Goal: Transaction & Acquisition: Purchase product/service

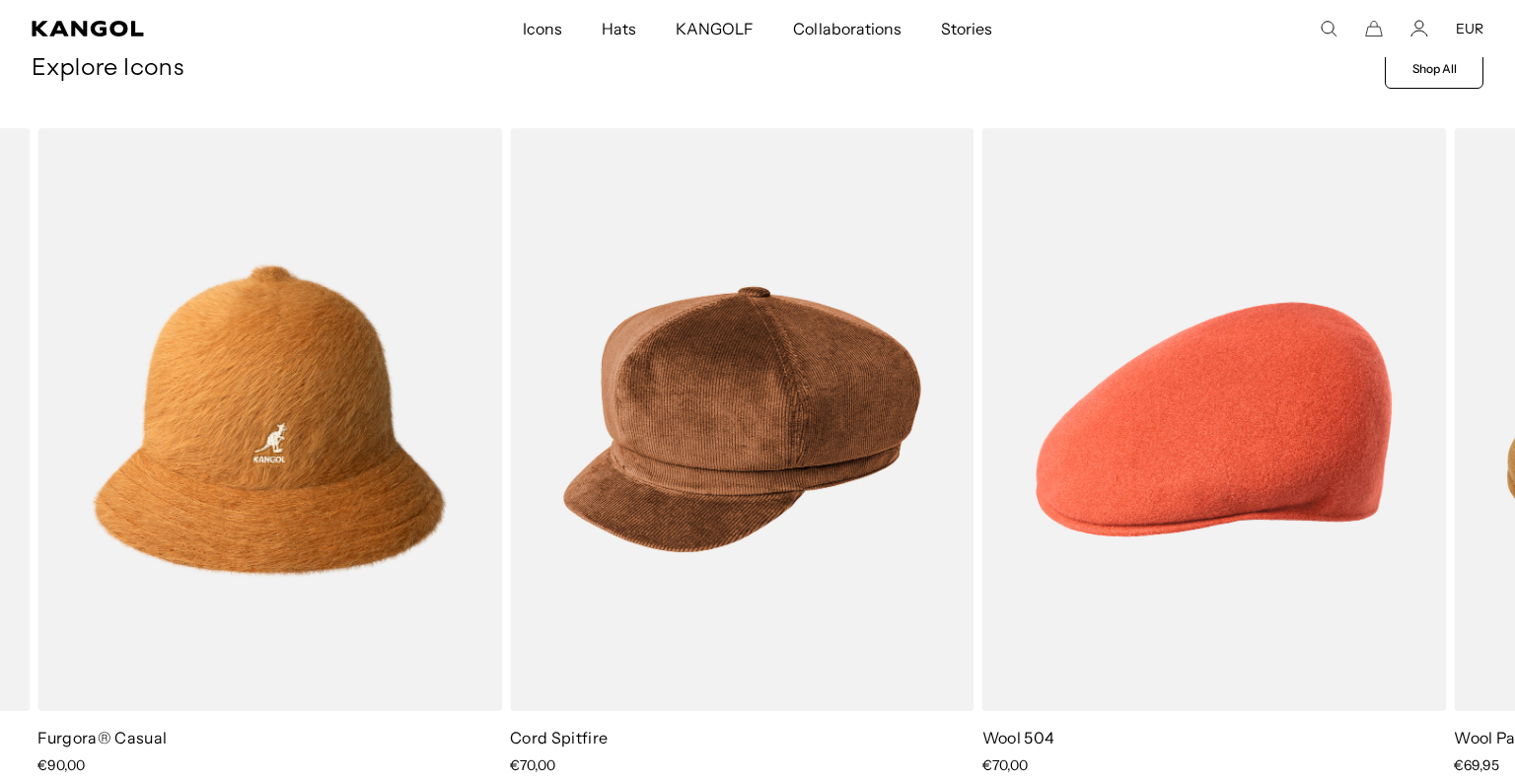
click at [575, 54] on div "Close dialog Enter your email to unlock 15% OFF your first order *Excludes sele…" at bounding box center [757, 390] width 1515 height 780
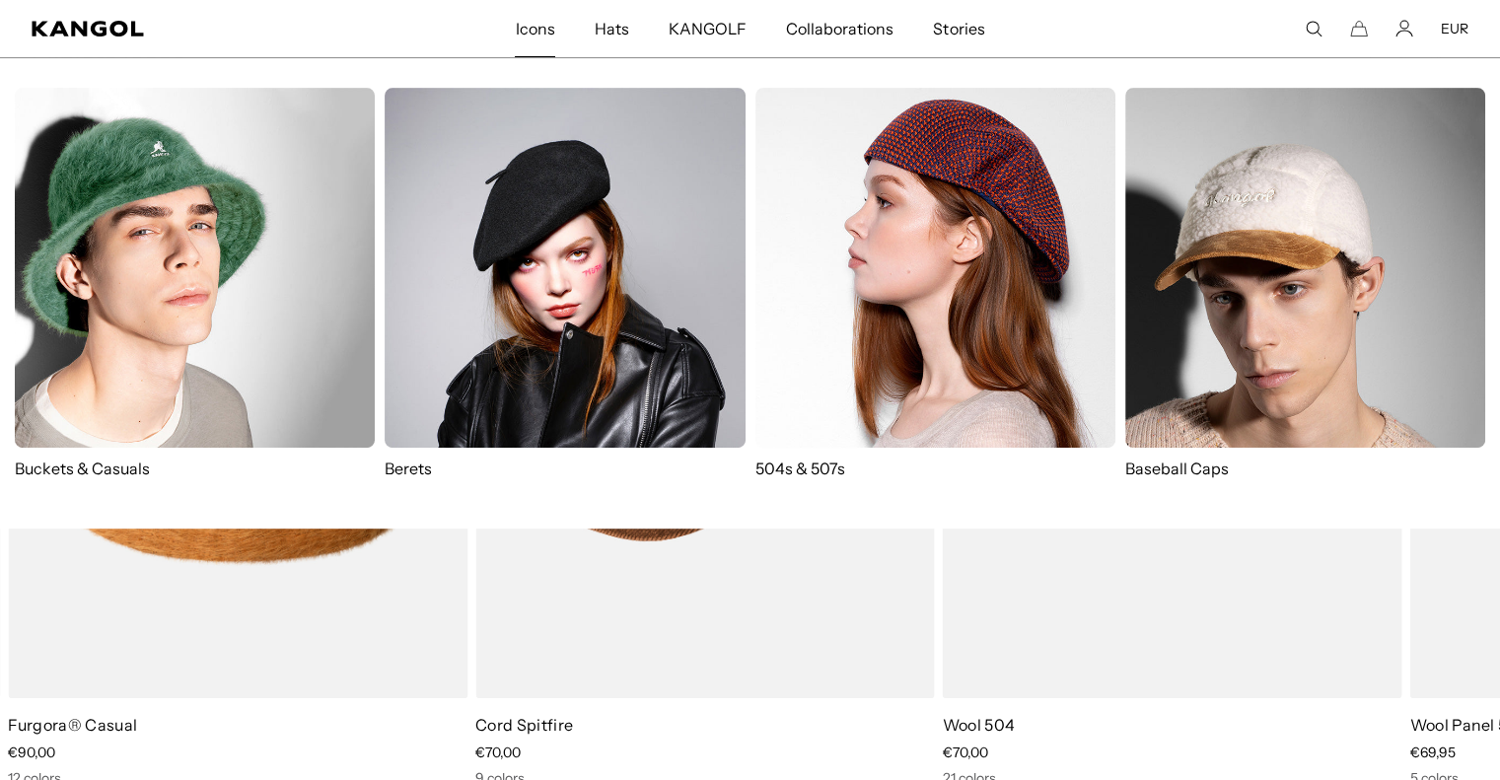
scroll to position [0, 406]
click at [820, 212] on img at bounding box center [935, 268] width 360 height 360
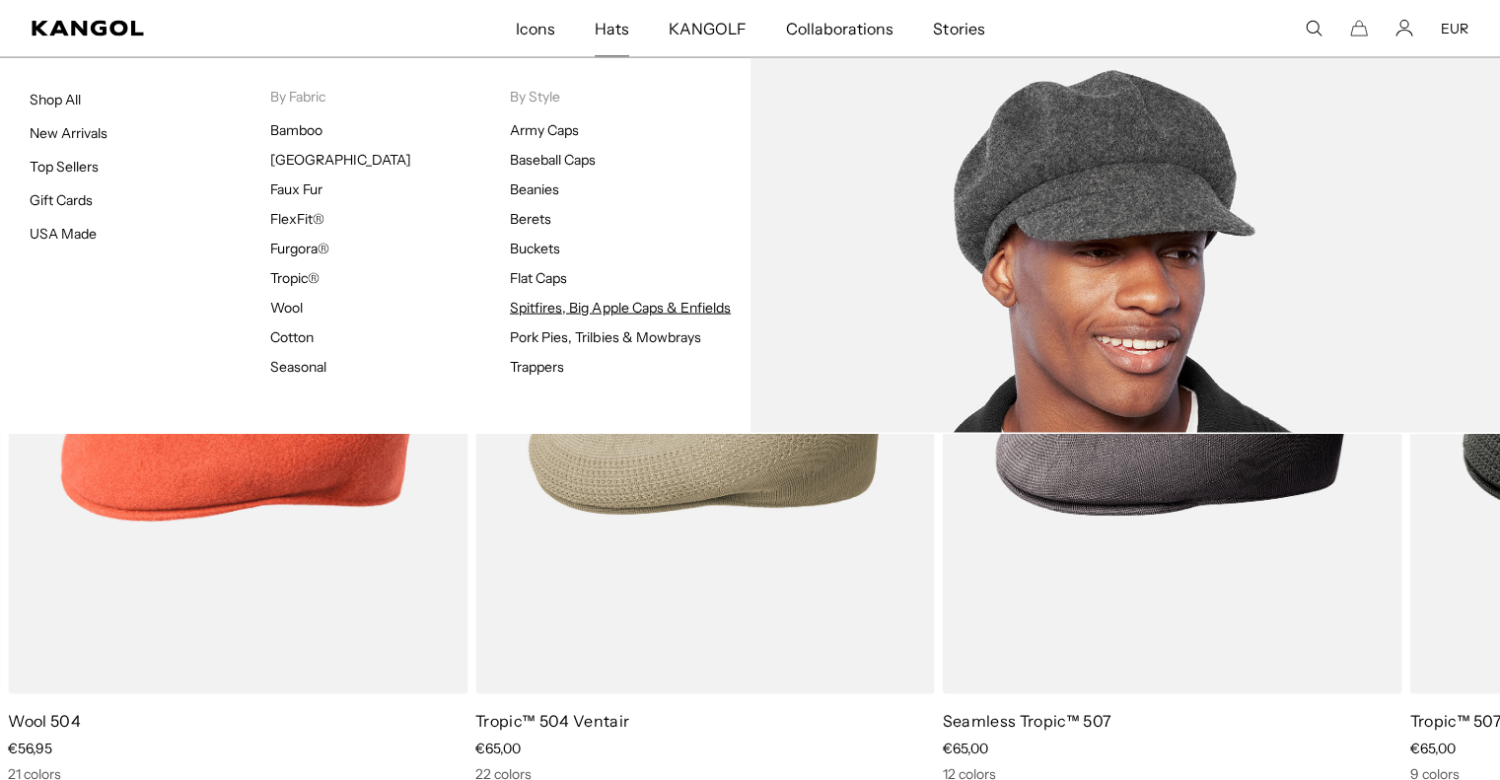
click at [572, 299] on link "Spitfires, Big Apple Caps & Enfields" at bounding box center [620, 308] width 221 height 18
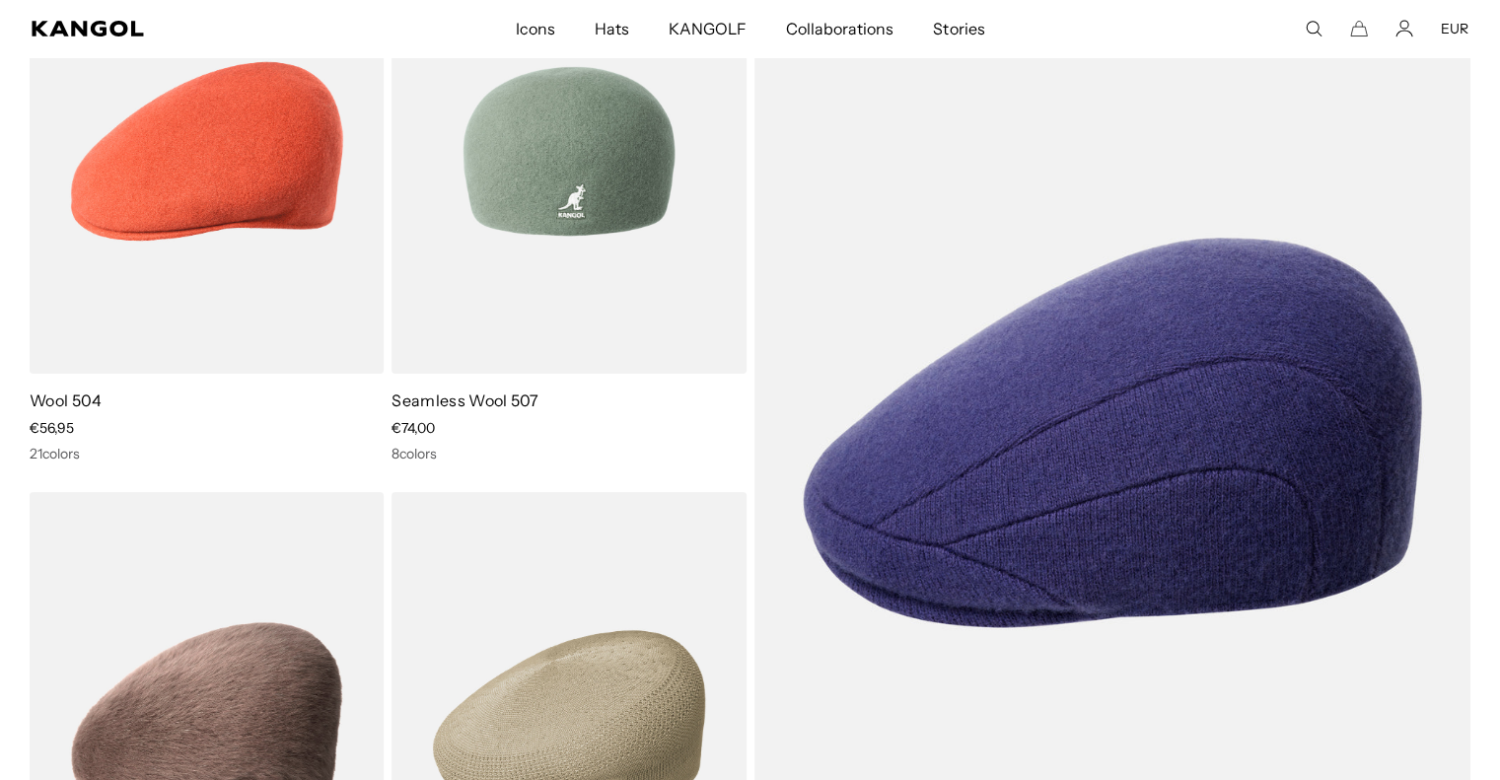
click at [527, 240] on img at bounding box center [569, 151] width 354 height 445
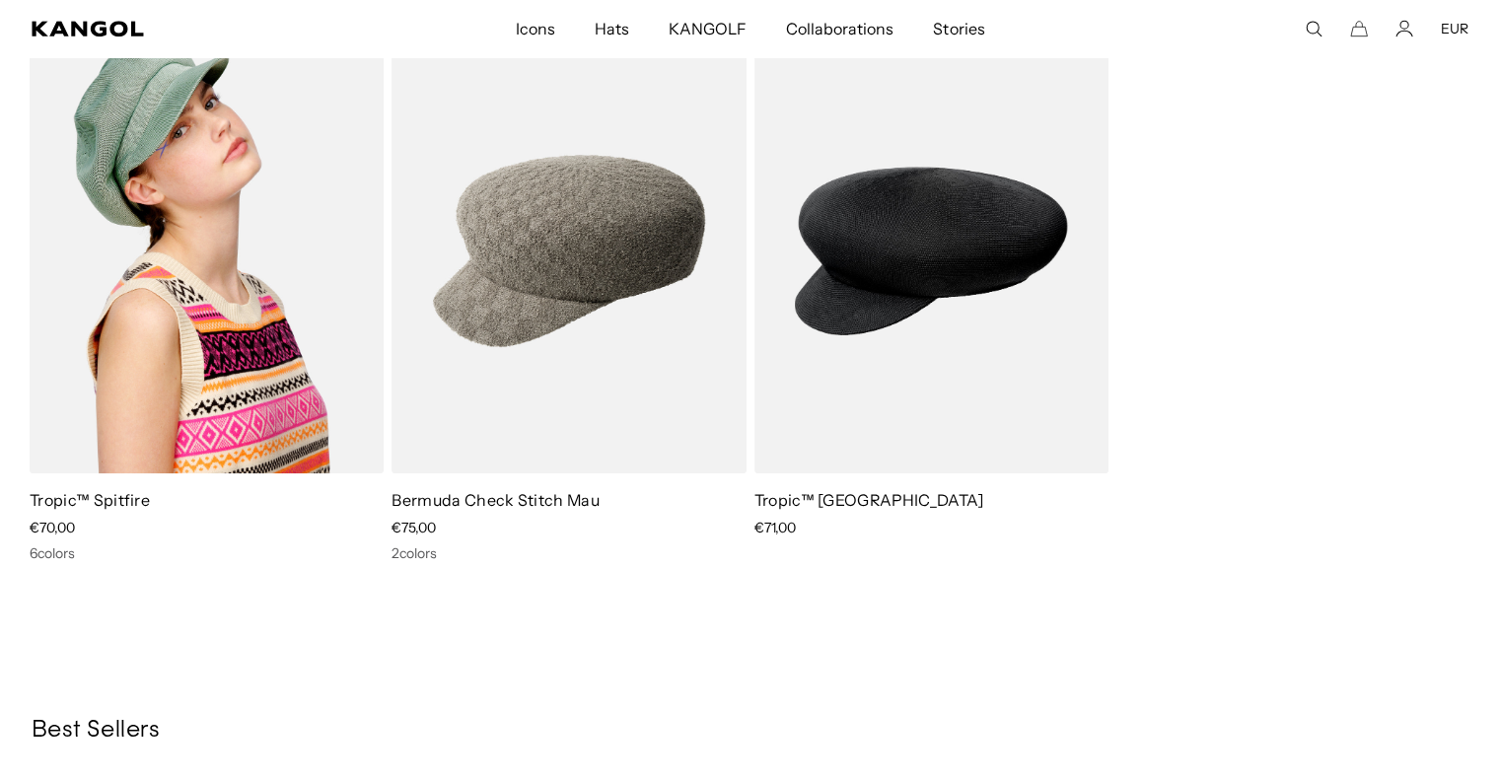
click at [335, 205] on img at bounding box center [207, 251] width 354 height 445
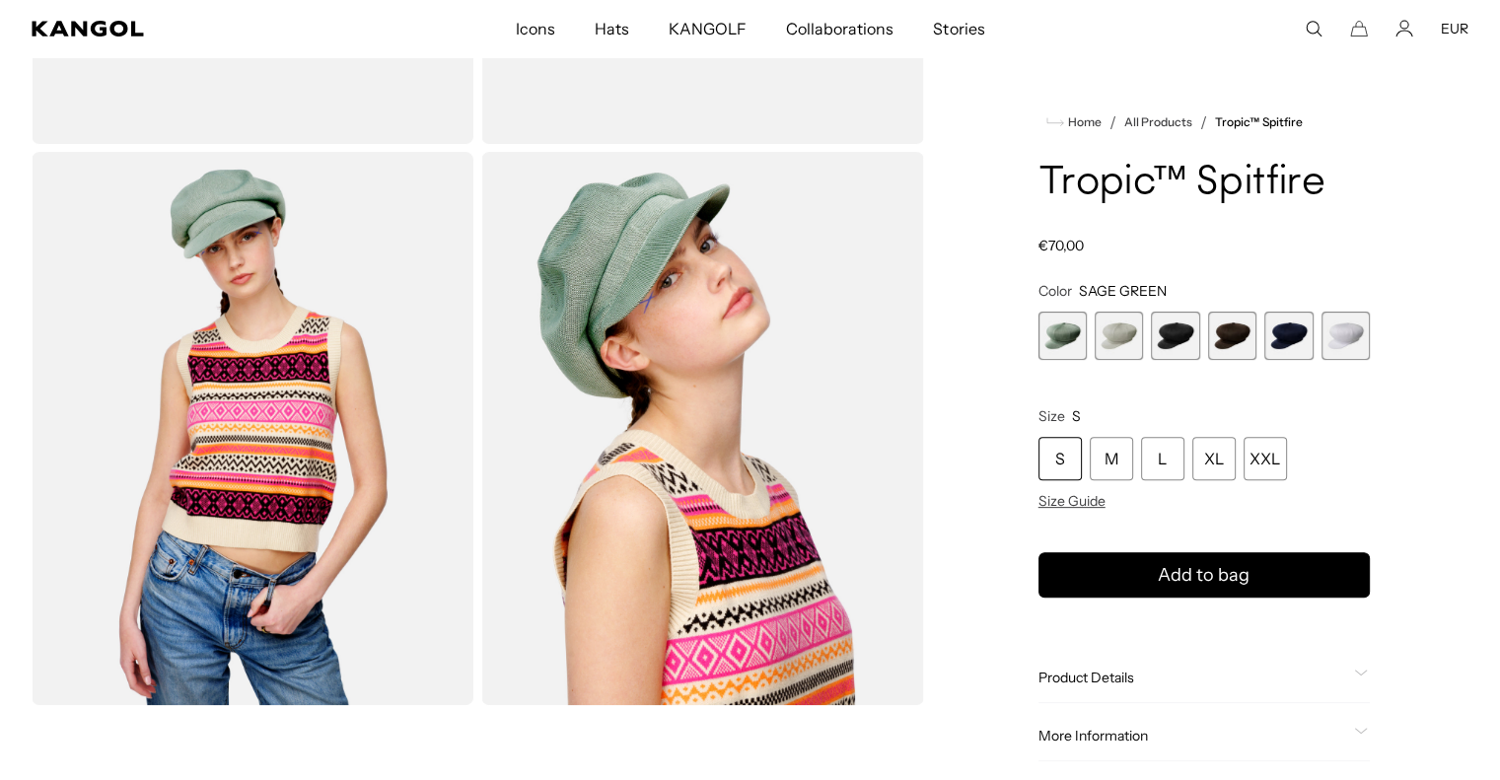
scroll to position [0, 406]
click at [1096, 332] on span "2 of 6" at bounding box center [1119, 336] width 48 height 48
click at [1111, 330] on span "2 of 6" at bounding box center [1119, 336] width 48 height 48
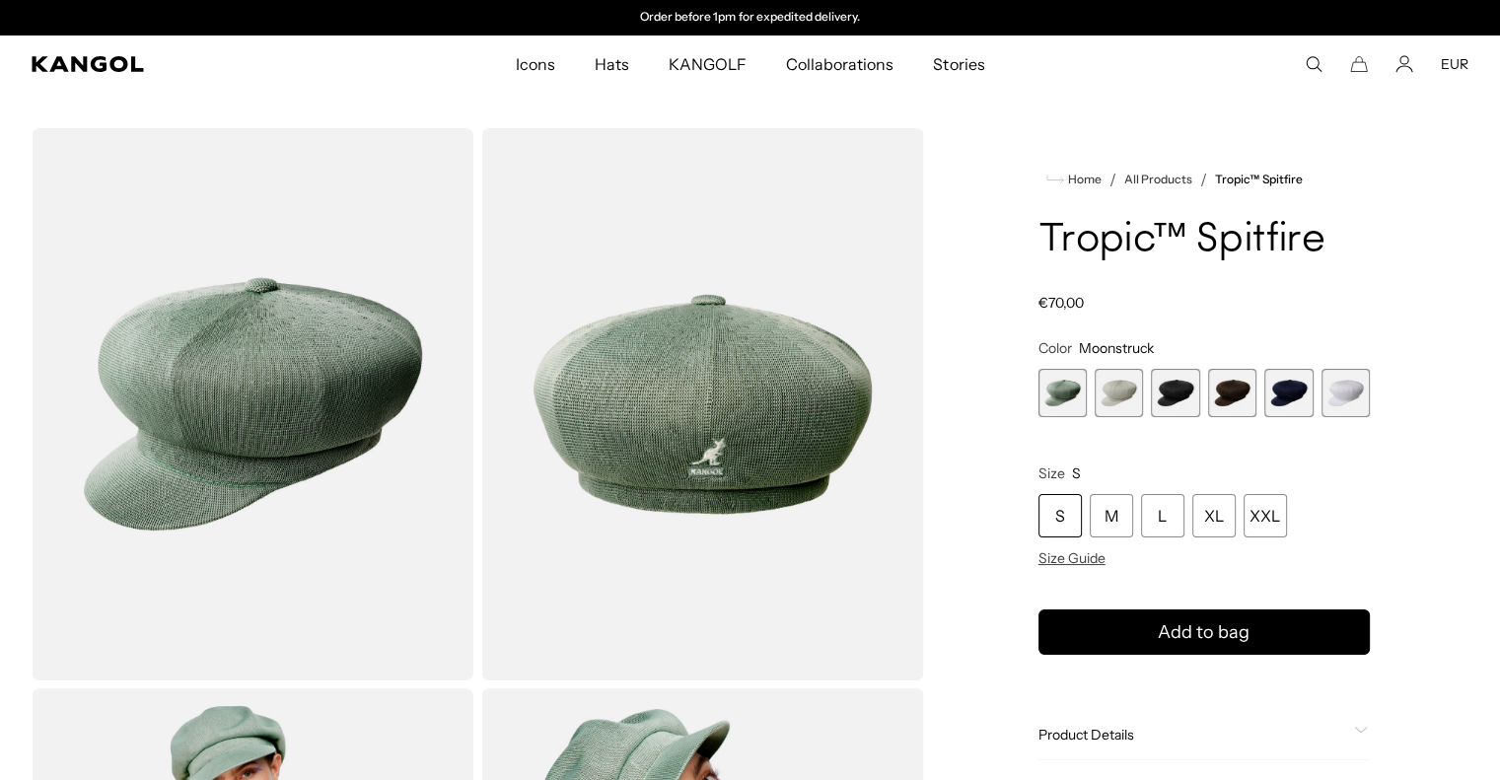
click at [1120, 385] on span "2 of 6" at bounding box center [1119, 393] width 48 height 48
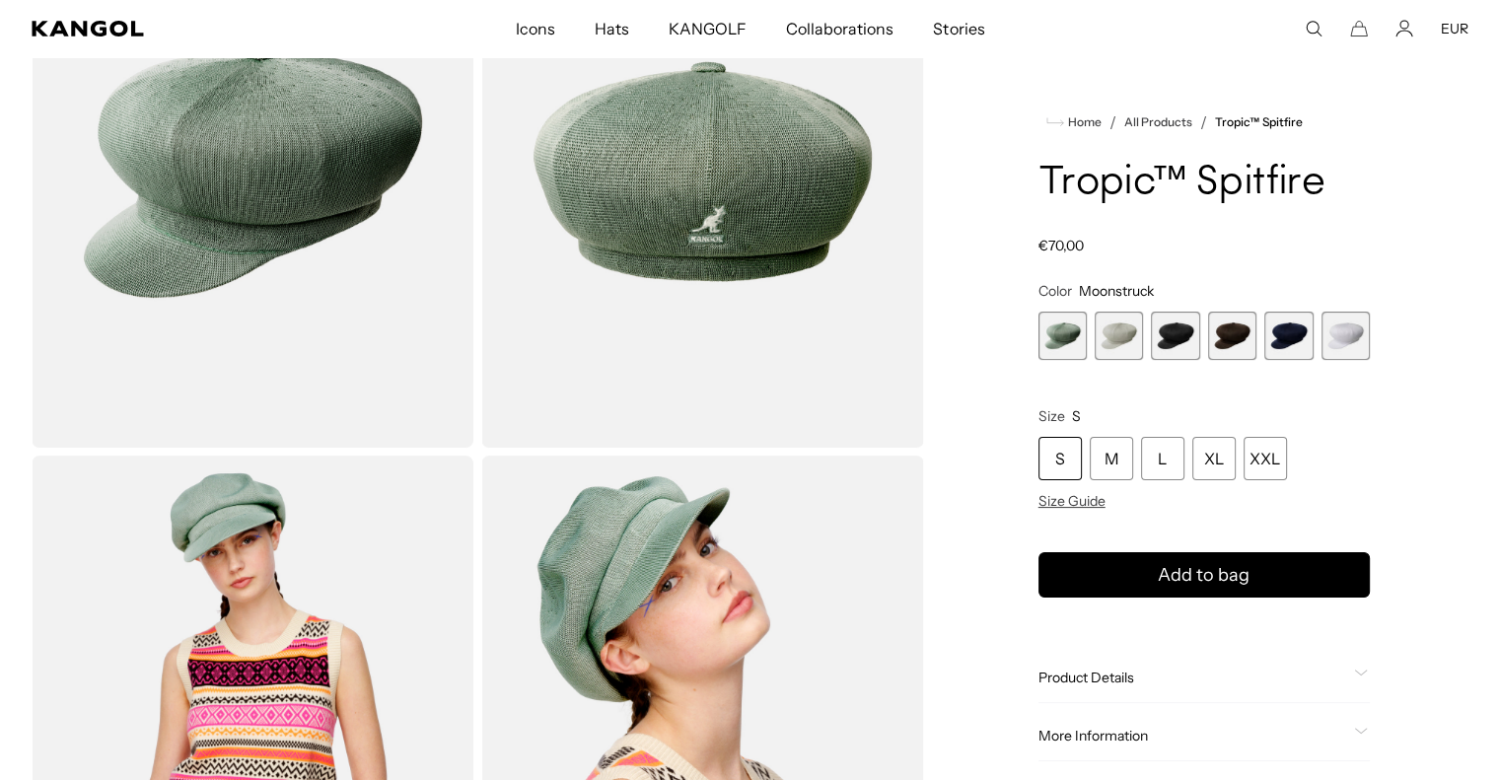
scroll to position [276, 0]
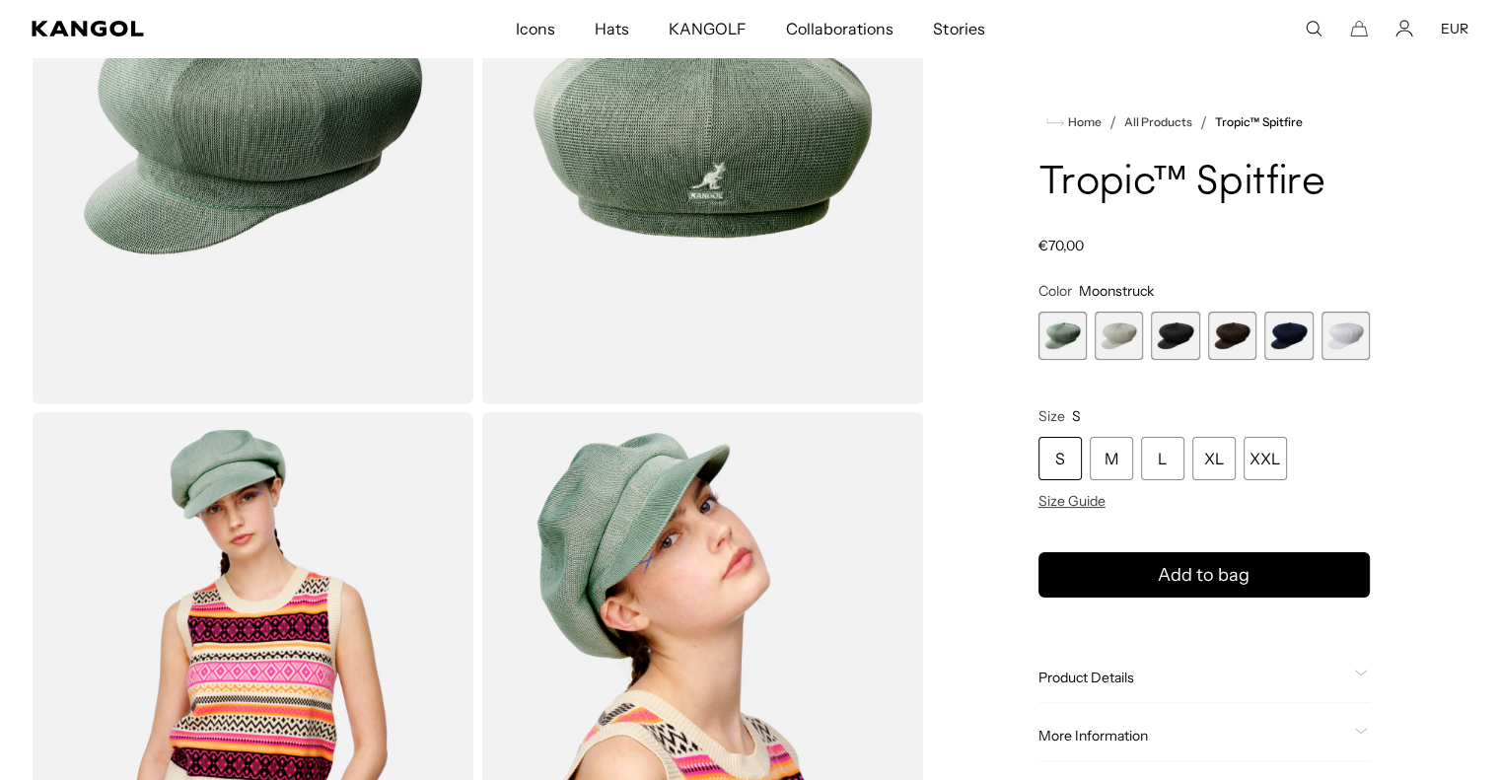
click at [1108, 325] on span "2 of 6" at bounding box center [1119, 336] width 48 height 48
click at [1172, 336] on span "3 of 6" at bounding box center [1175, 336] width 48 height 48
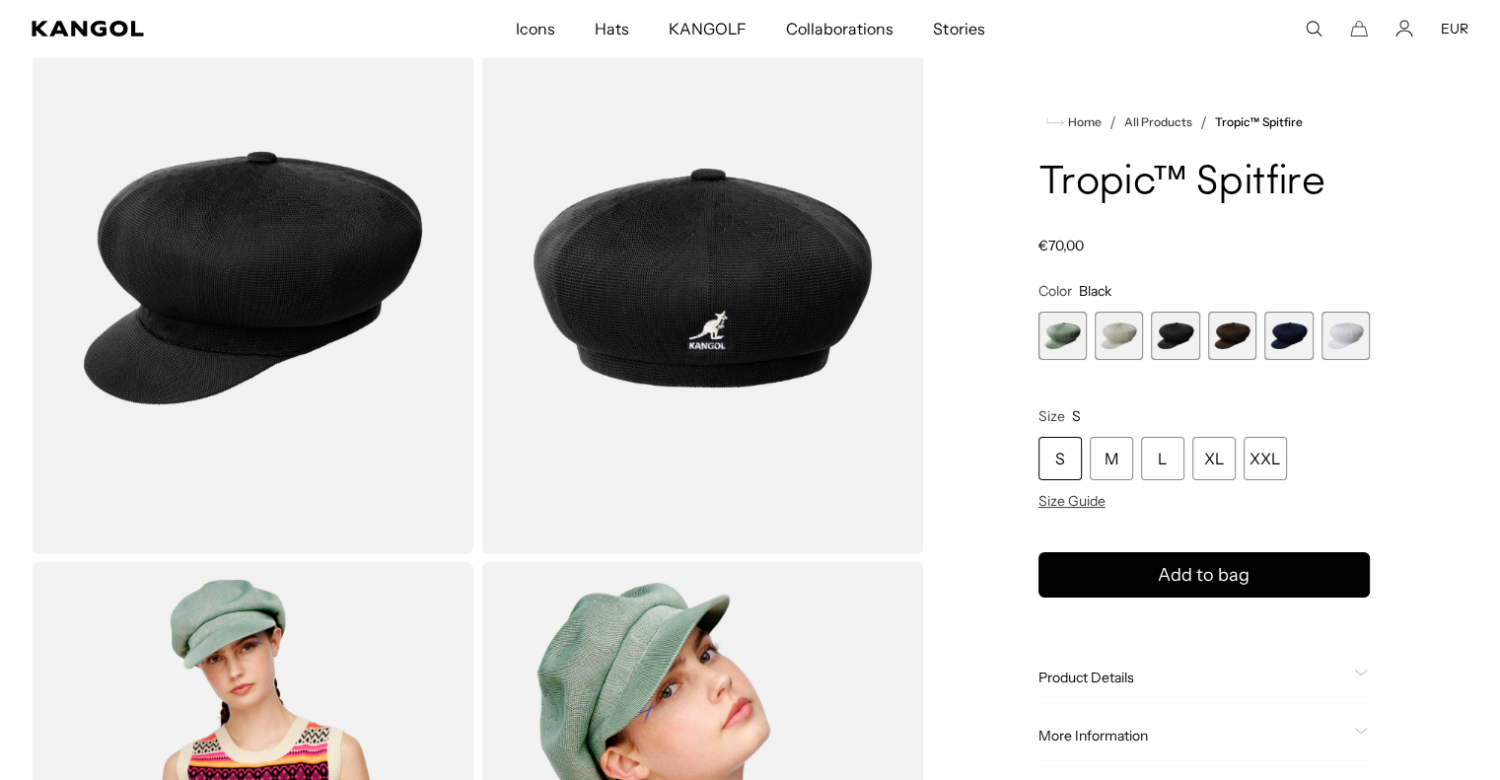
scroll to position [174, 0]
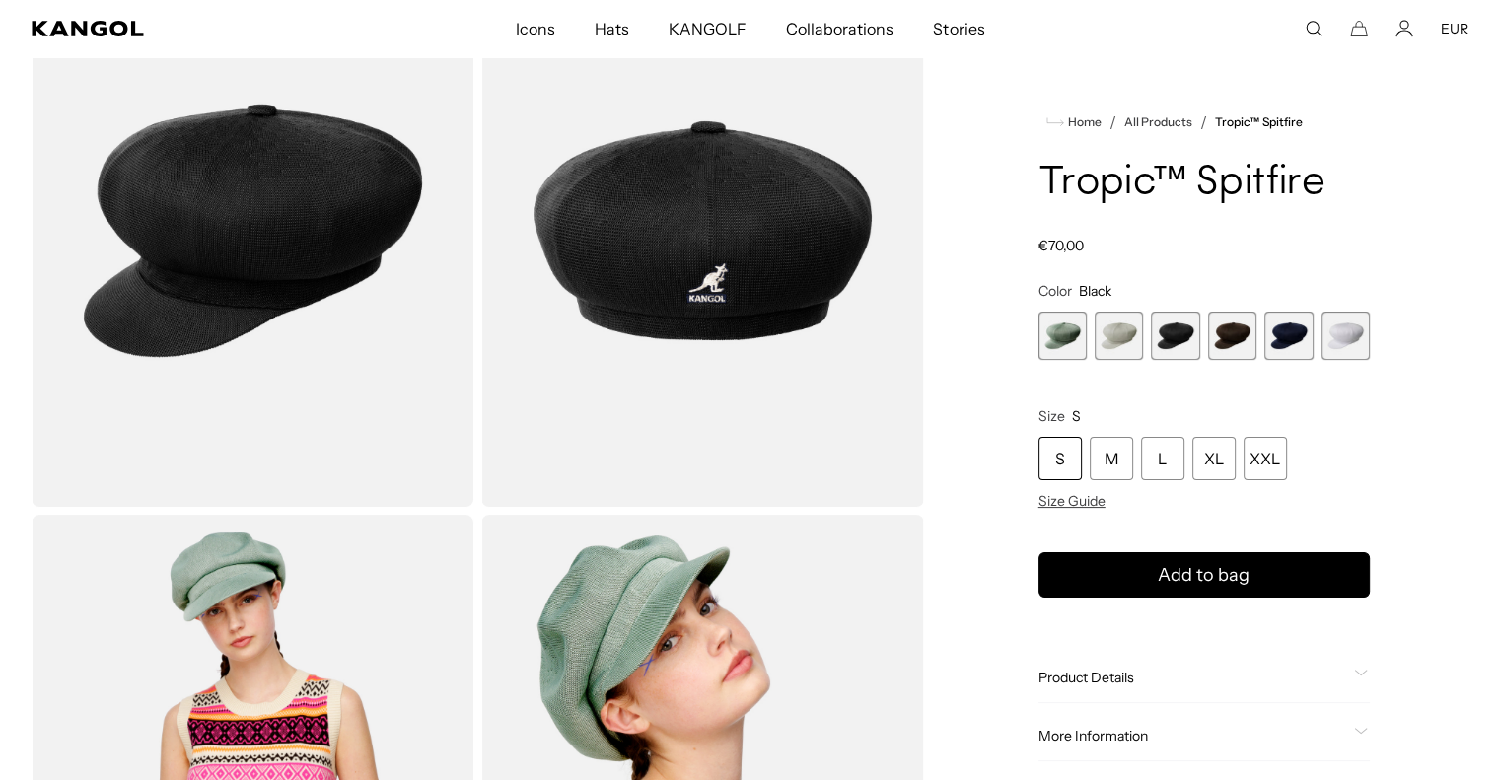
click at [1111, 343] on span "2 of 6" at bounding box center [1119, 336] width 48 height 48
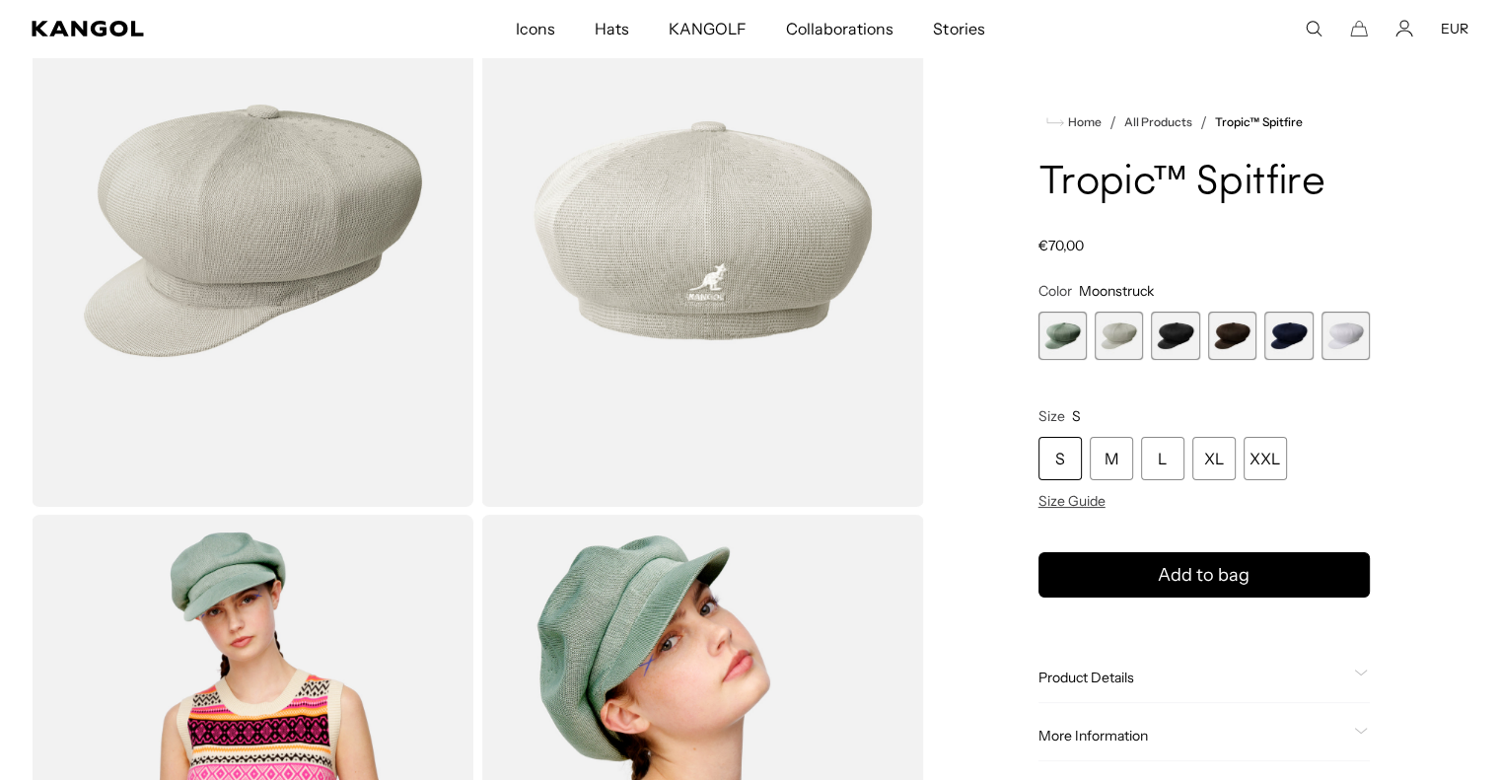
click at [1287, 325] on span "5 of 6" at bounding box center [1288, 336] width 48 height 48
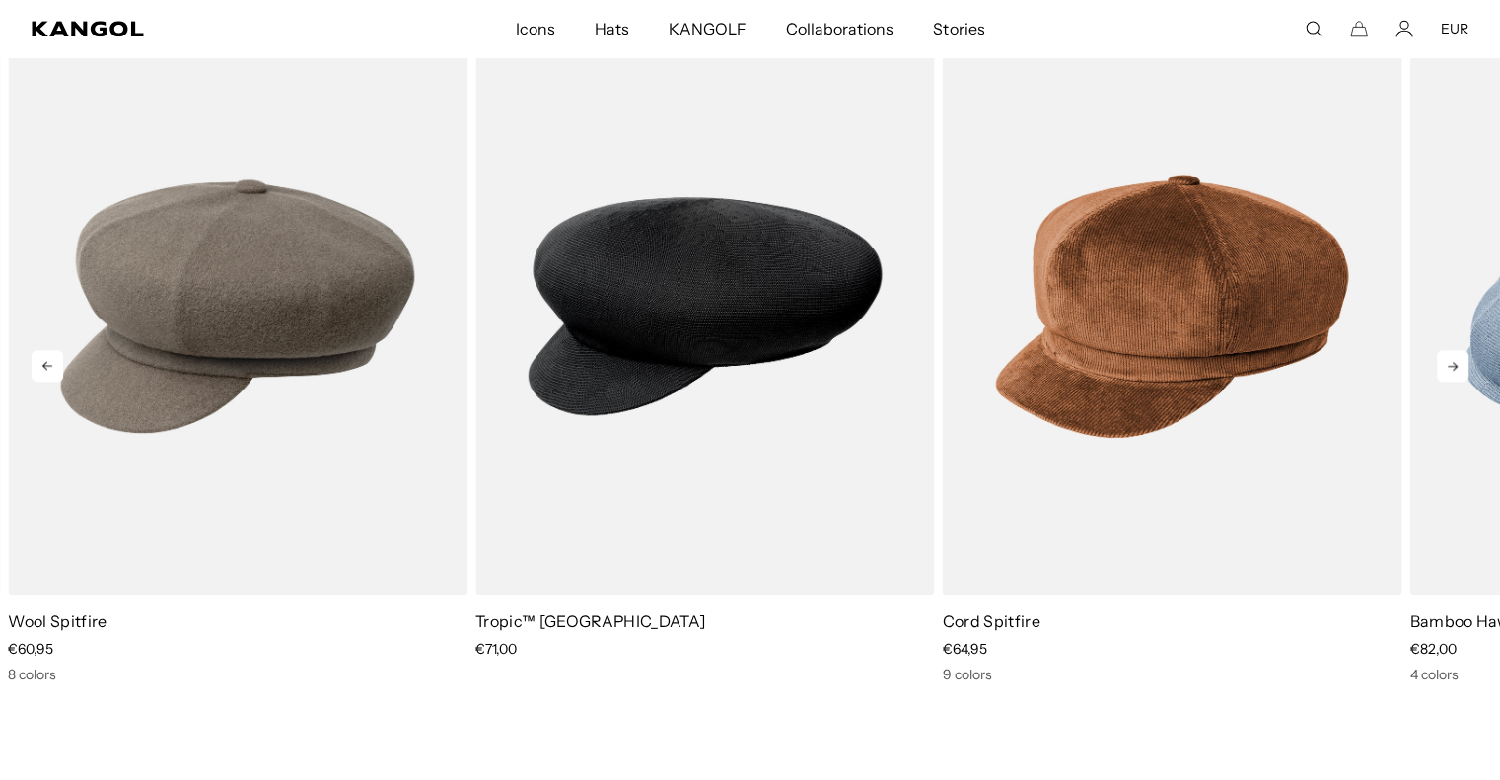
click at [1461, 355] on icon at bounding box center [1453, 366] width 32 height 32
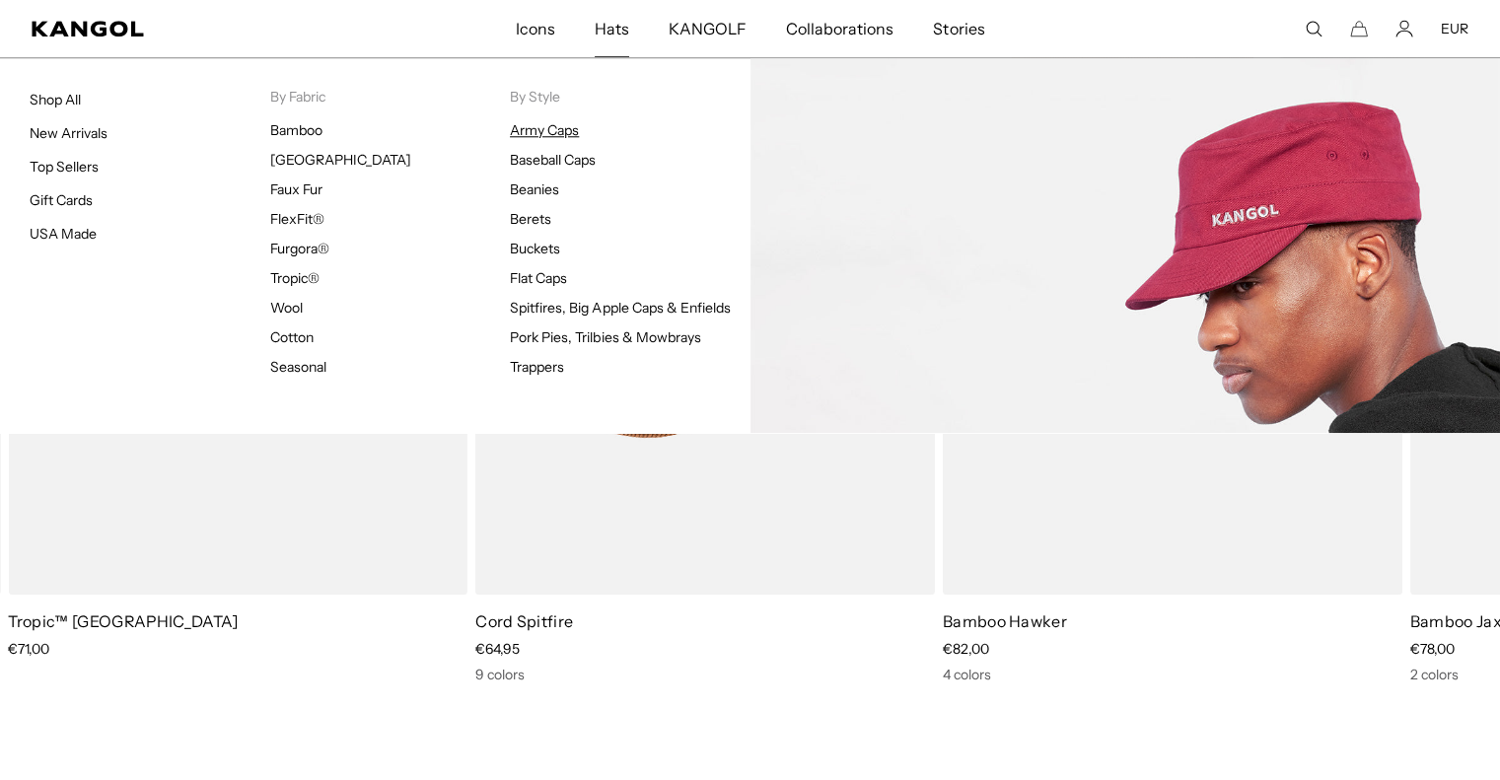
scroll to position [0, 406]
click at [560, 137] on link "Army Caps" at bounding box center [544, 130] width 69 height 18
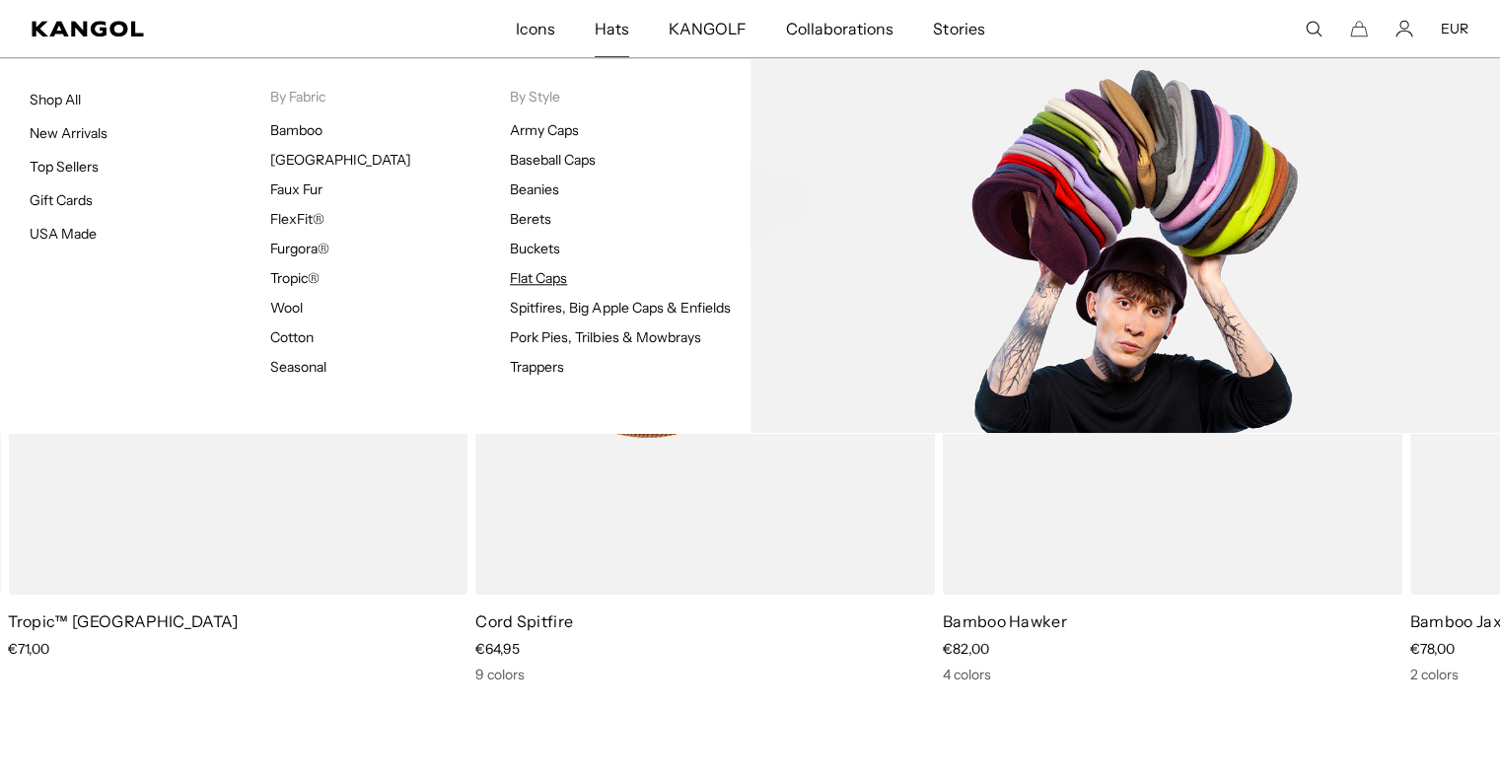
scroll to position [0, 0]
click at [532, 279] on link "Flat Caps" at bounding box center [538, 278] width 57 height 18
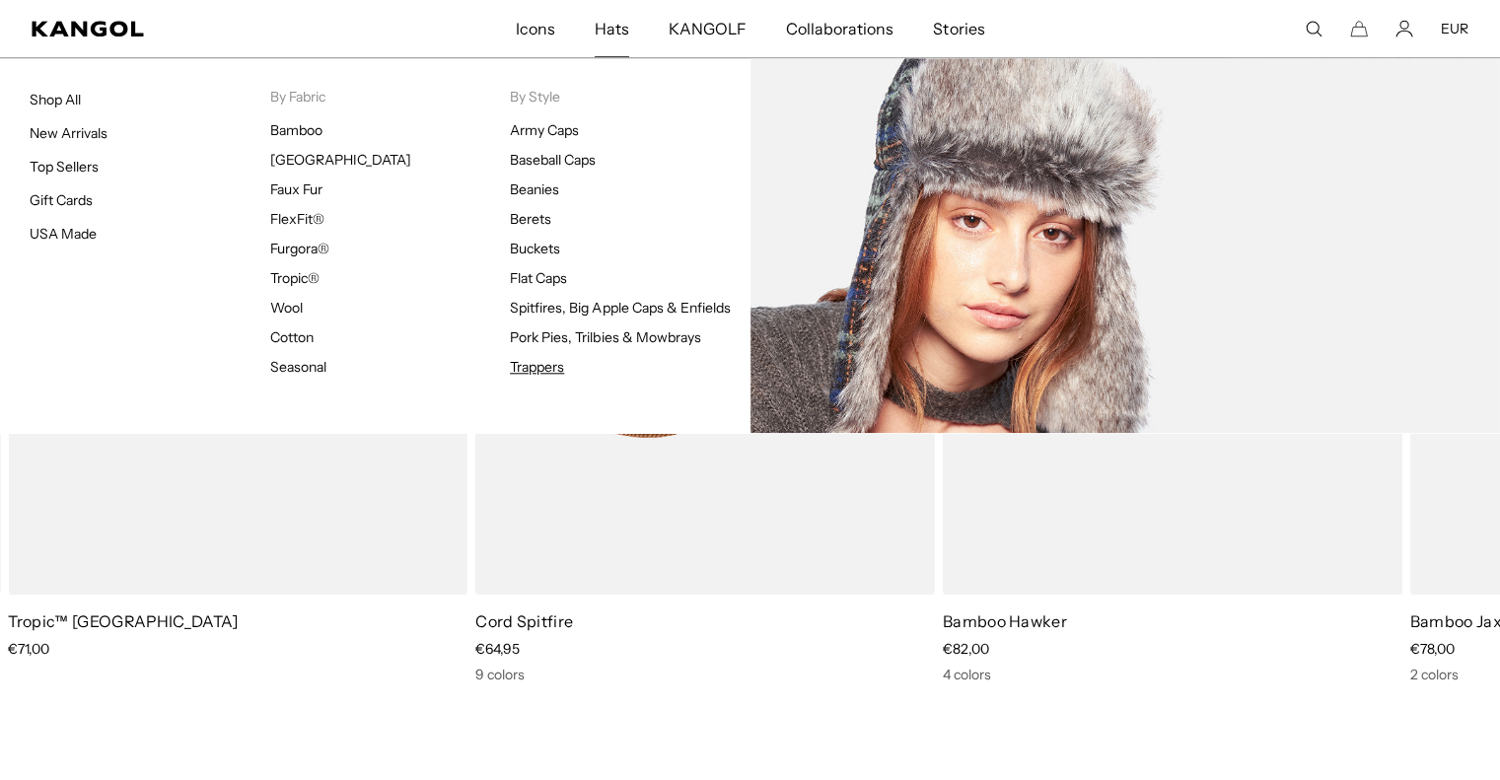
click at [529, 365] on link "Trappers" at bounding box center [537, 367] width 54 height 18
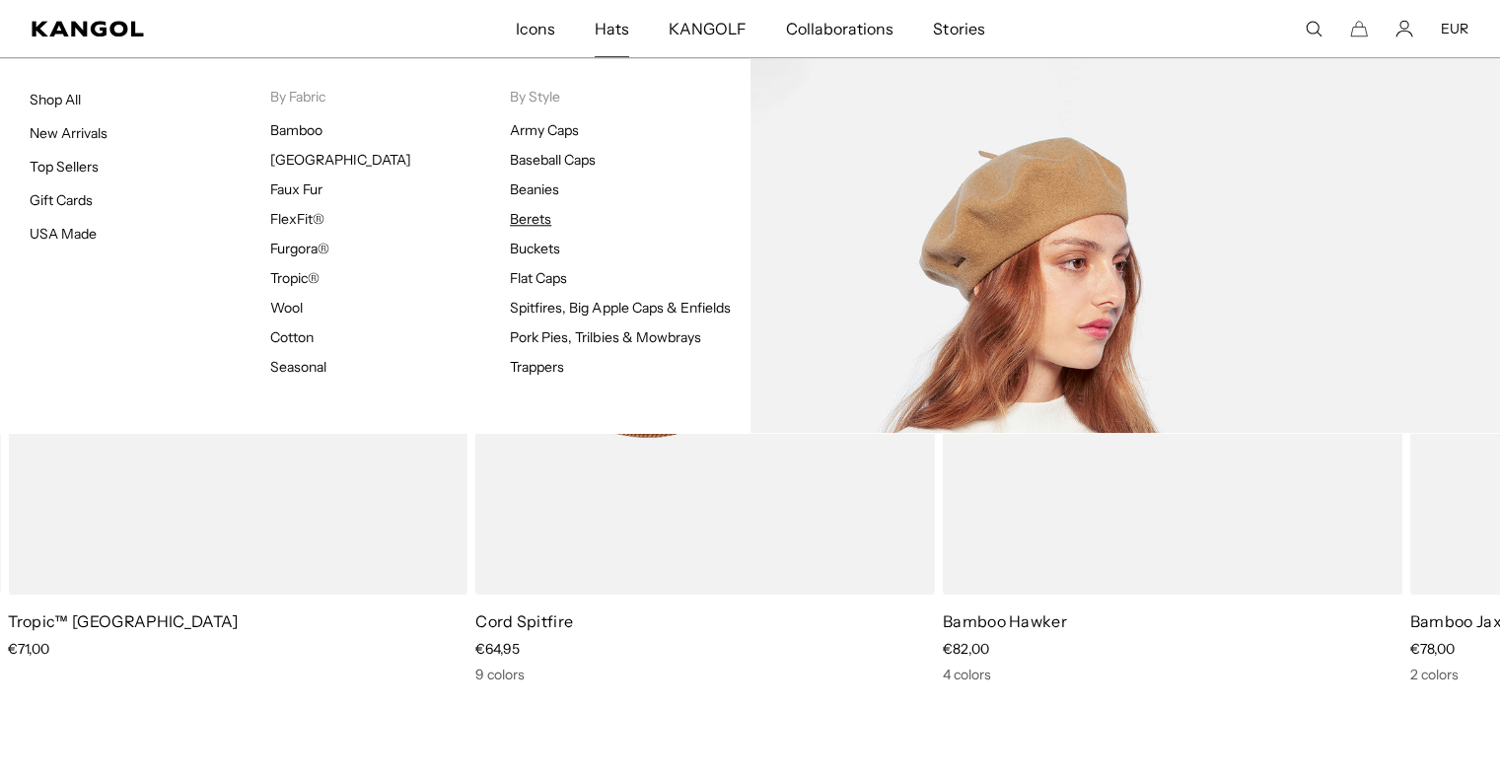
click at [544, 220] on link "Berets" at bounding box center [530, 219] width 41 height 18
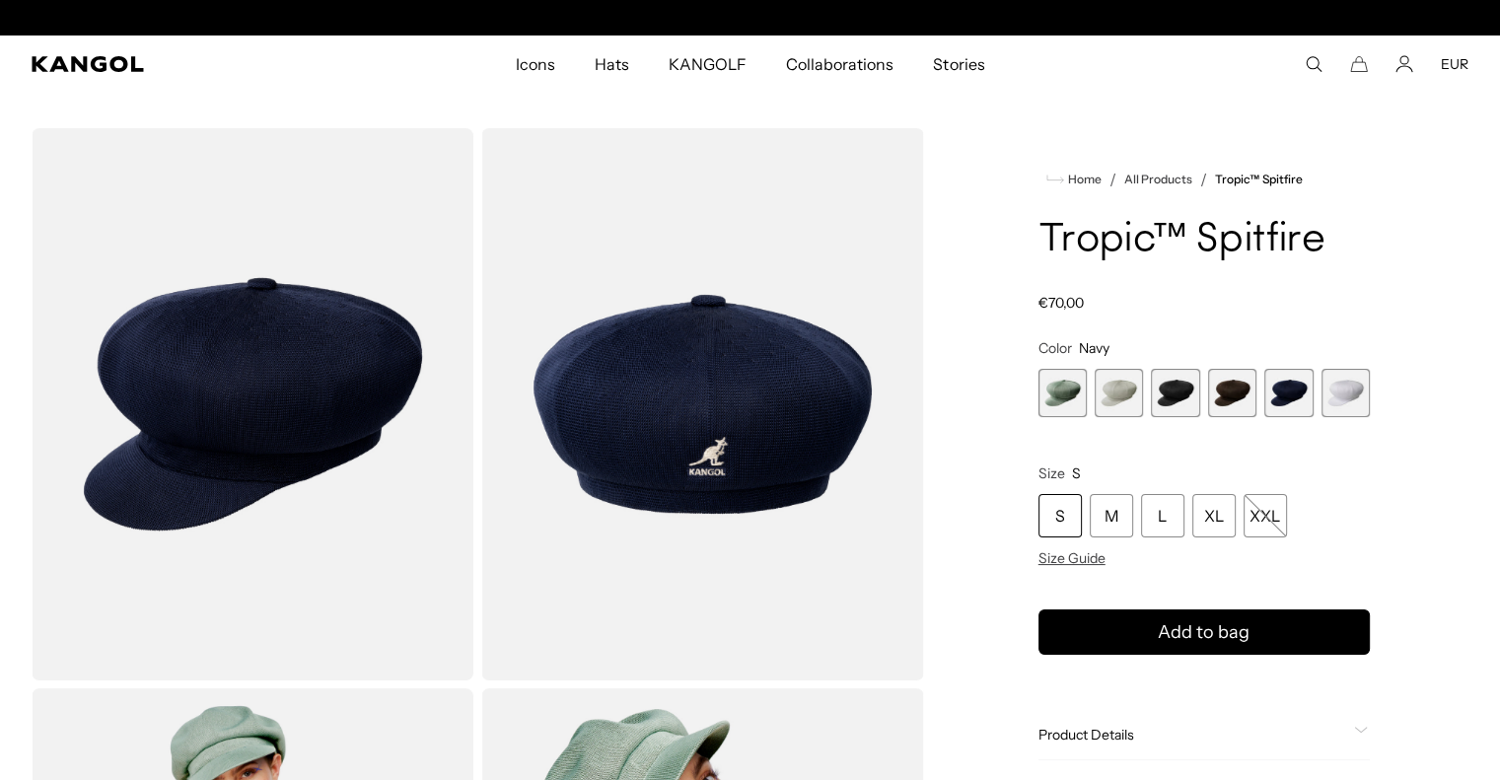
scroll to position [0, 406]
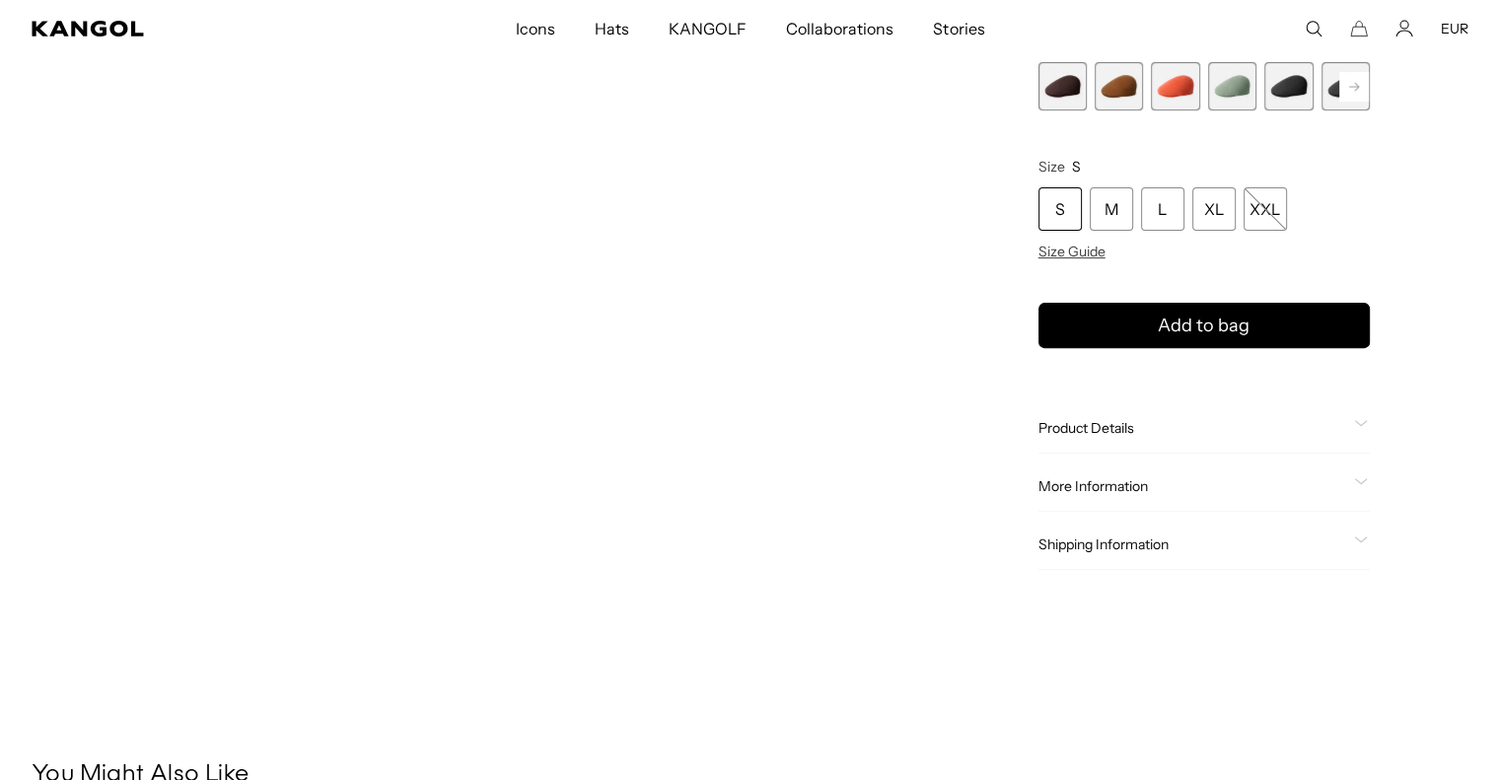
click at [1079, 433] on span "Product Details" at bounding box center [1193, 429] width 308 height 18
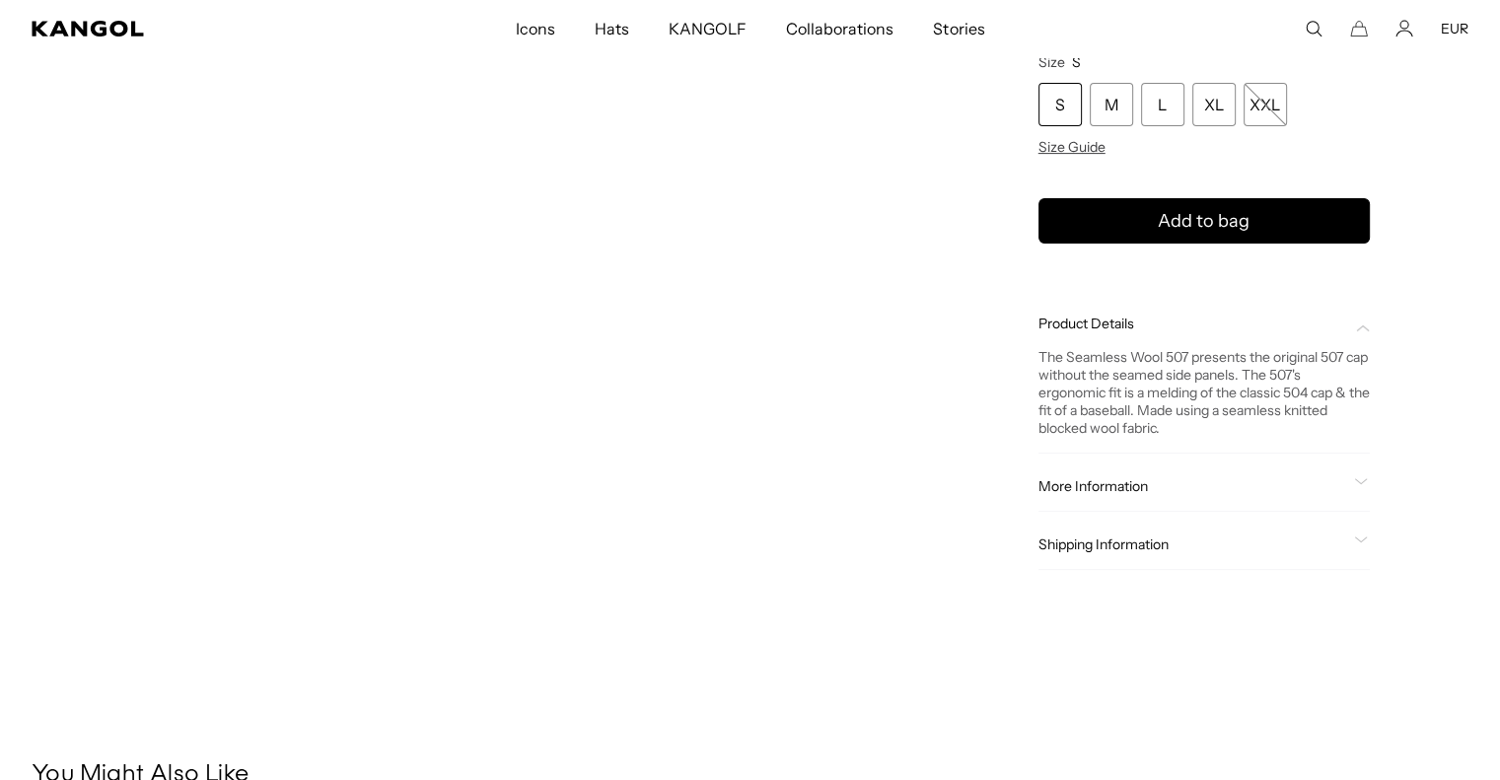
scroll to position [0, 406]
click at [1100, 317] on span "Product Details" at bounding box center [1193, 325] width 308 height 18
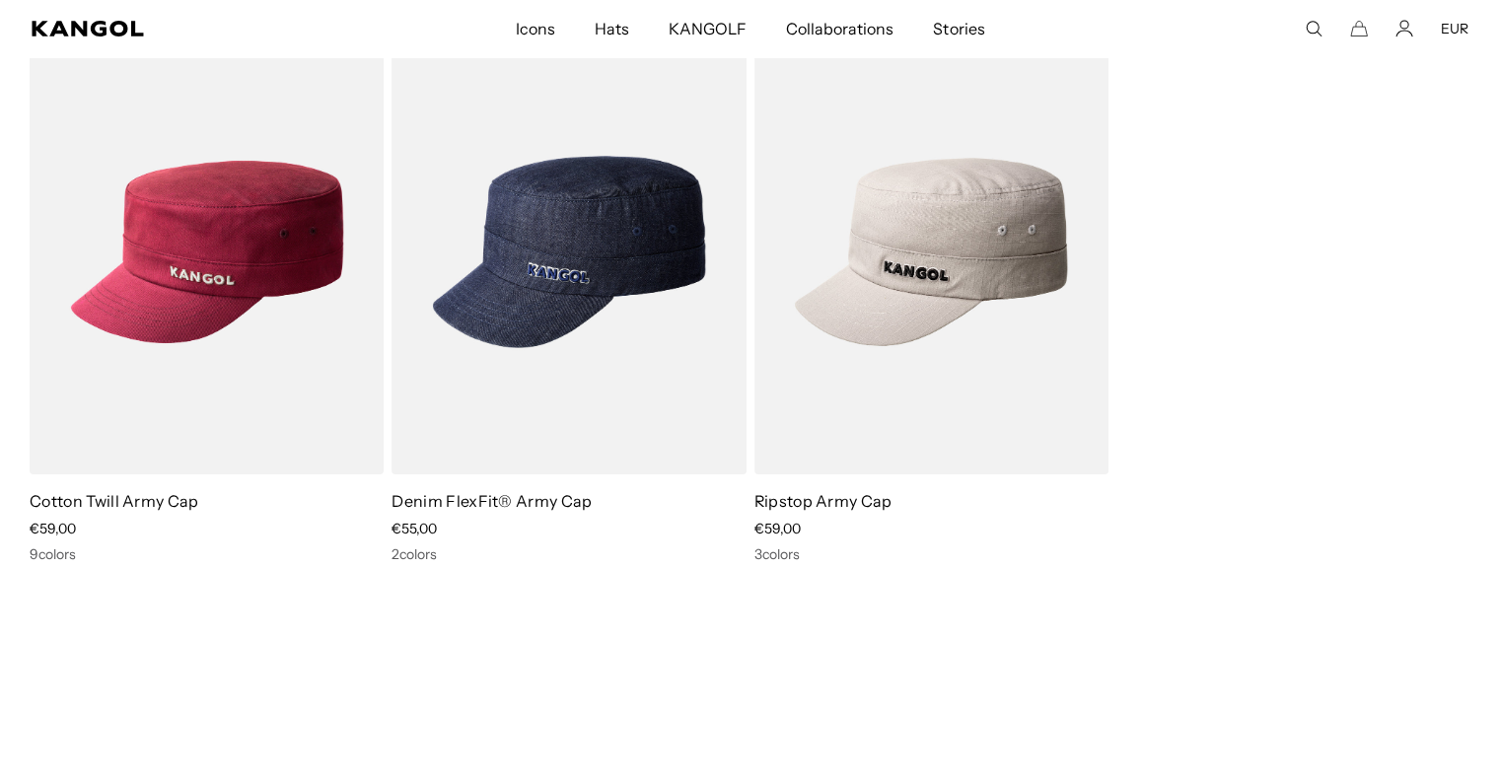
scroll to position [371, 0]
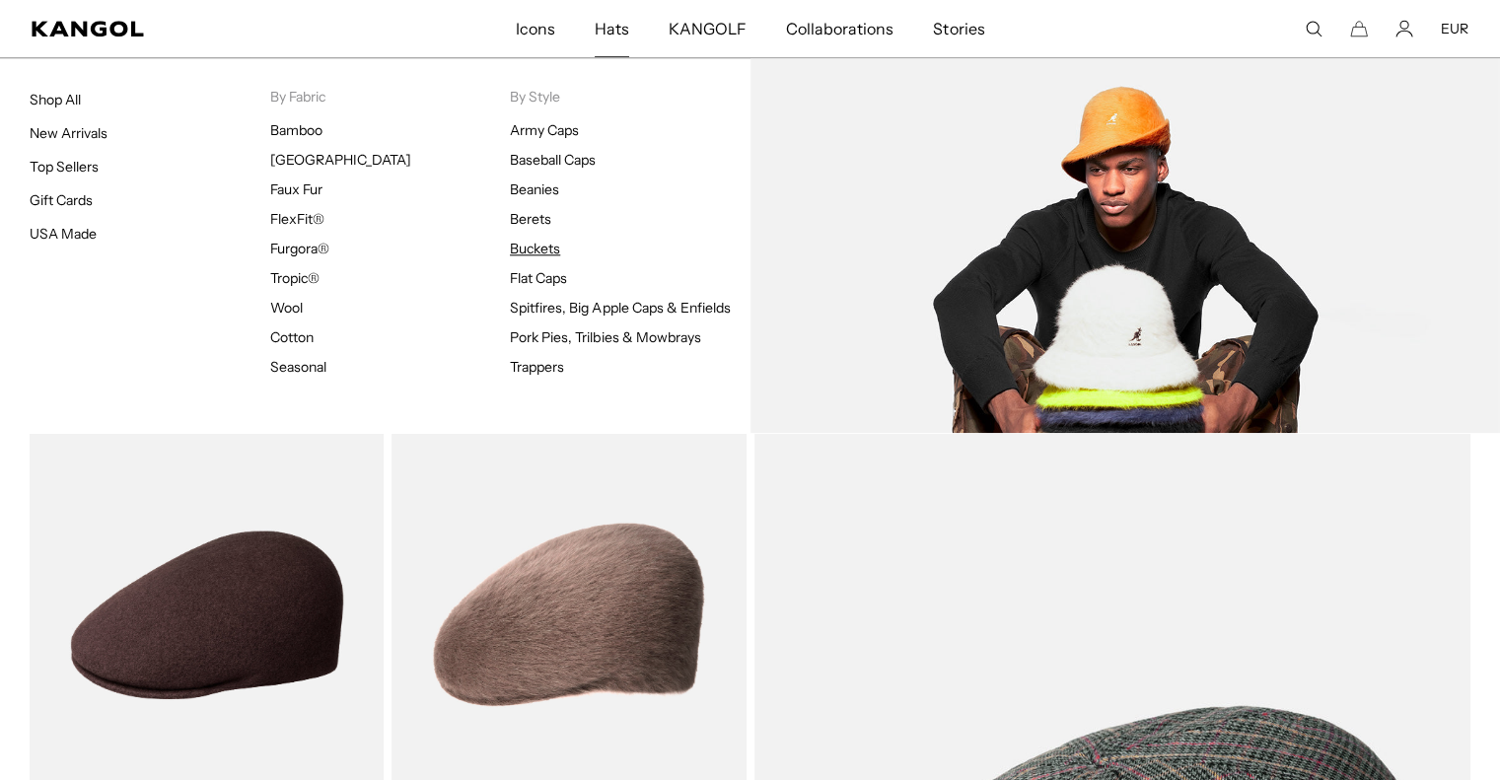
scroll to position [0, 406]
click at [526, 240] on link "Buckets" at bounding box center [535, 249] width 50 height 18
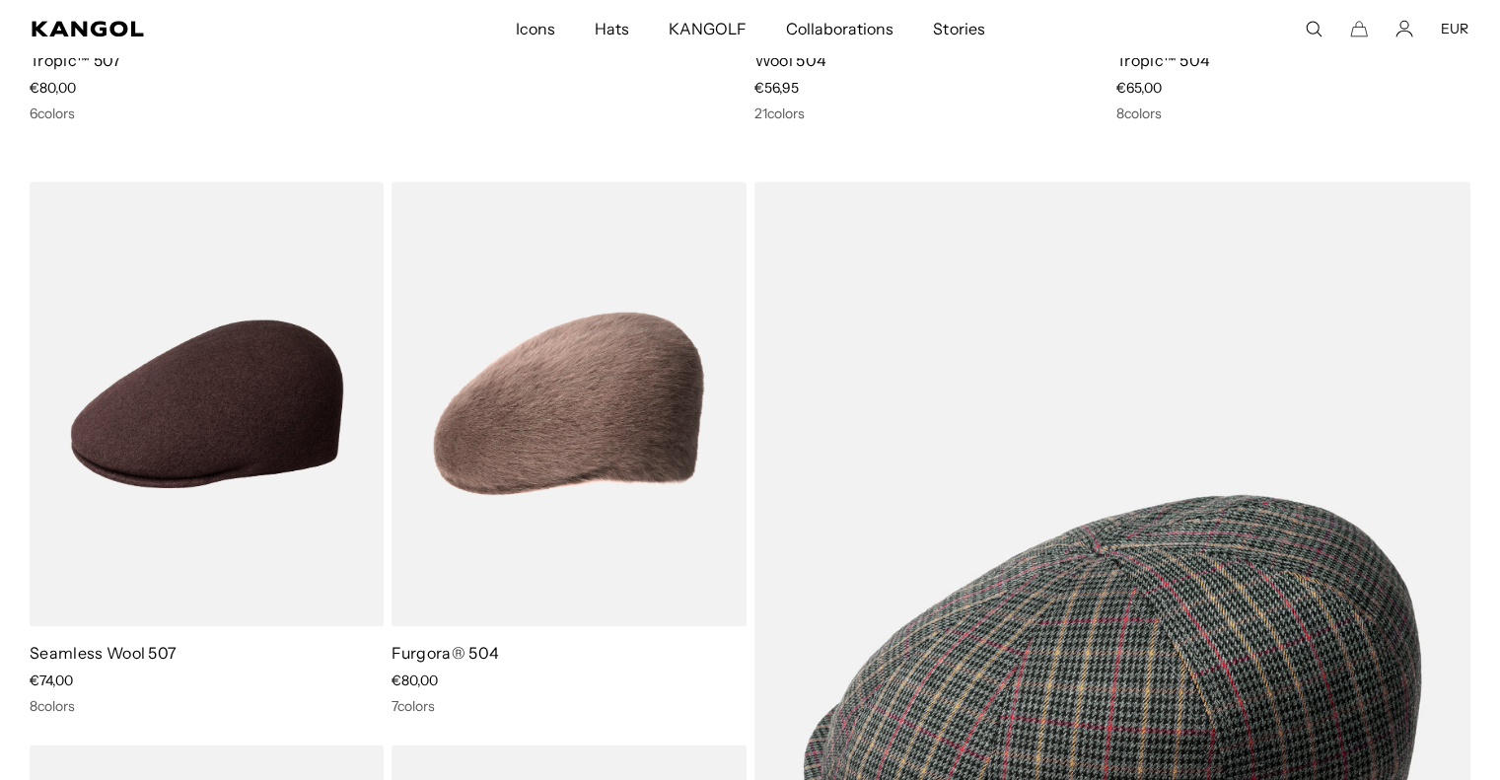
scroll to position [2349, 0]
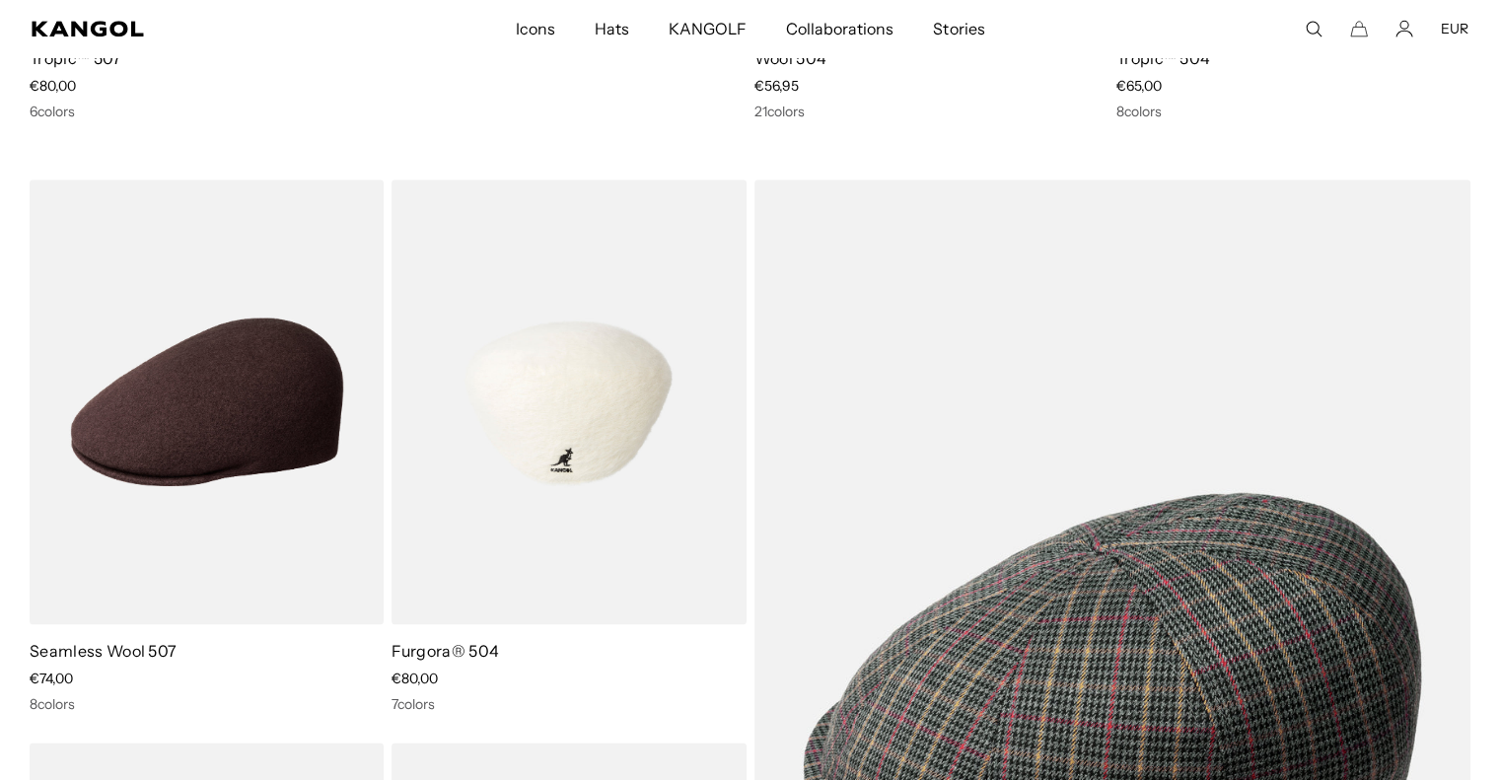
click at [566, 346] on img at bounding box center [569, 402] width 354 height 445
click at [584, 289] on img at bounding box center [569, 402] width 354 height 445
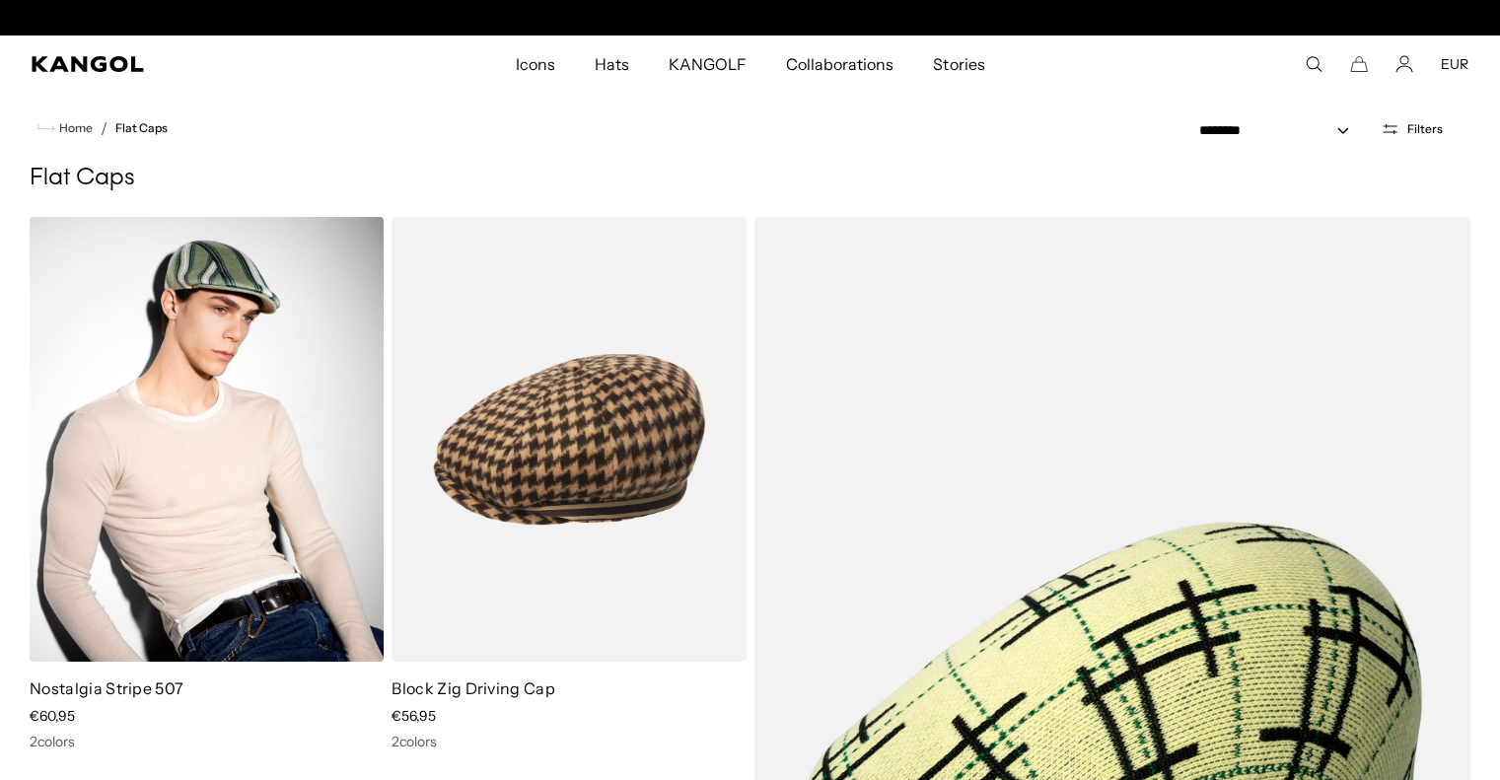
scroll to position [0, 0]
click at [322, 384] on img at bounding box center [207, 439] width 354 height 445
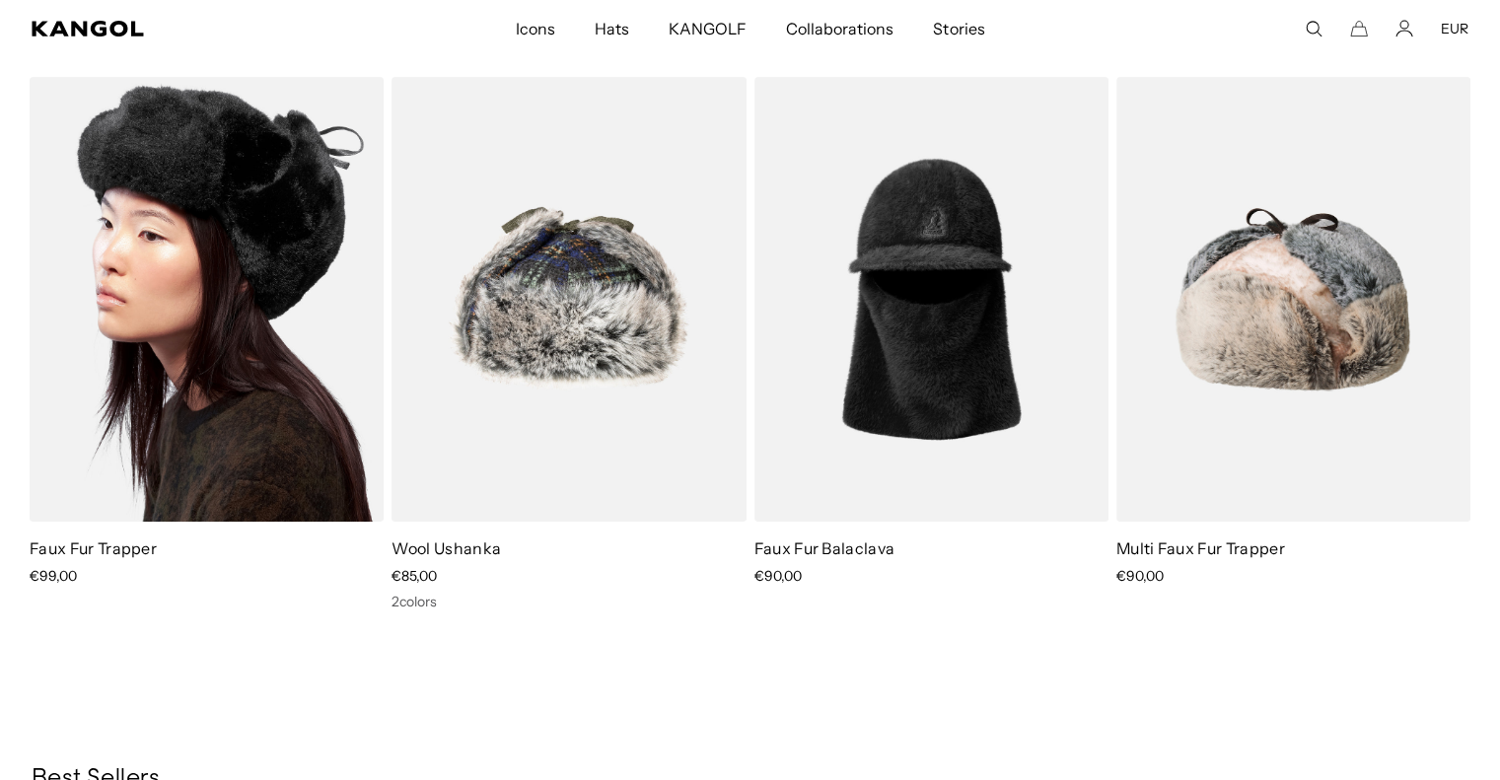
click at [270, 204] on img at bounding box center [207, 299] width 354 height 445
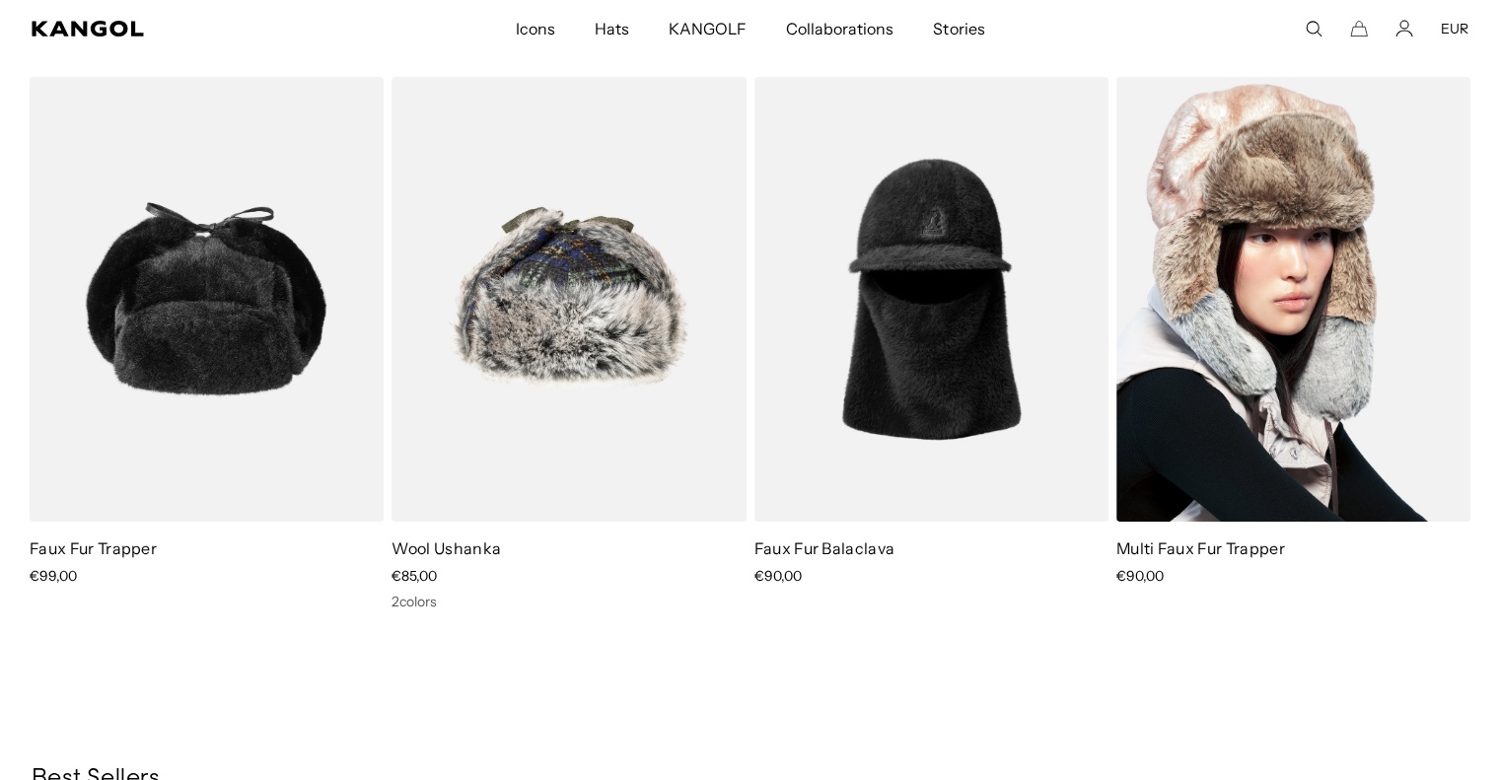
scroll to position [0, 406]
click at [1251, 250] on img at bounding box center [1293, 299] width 354 height 445
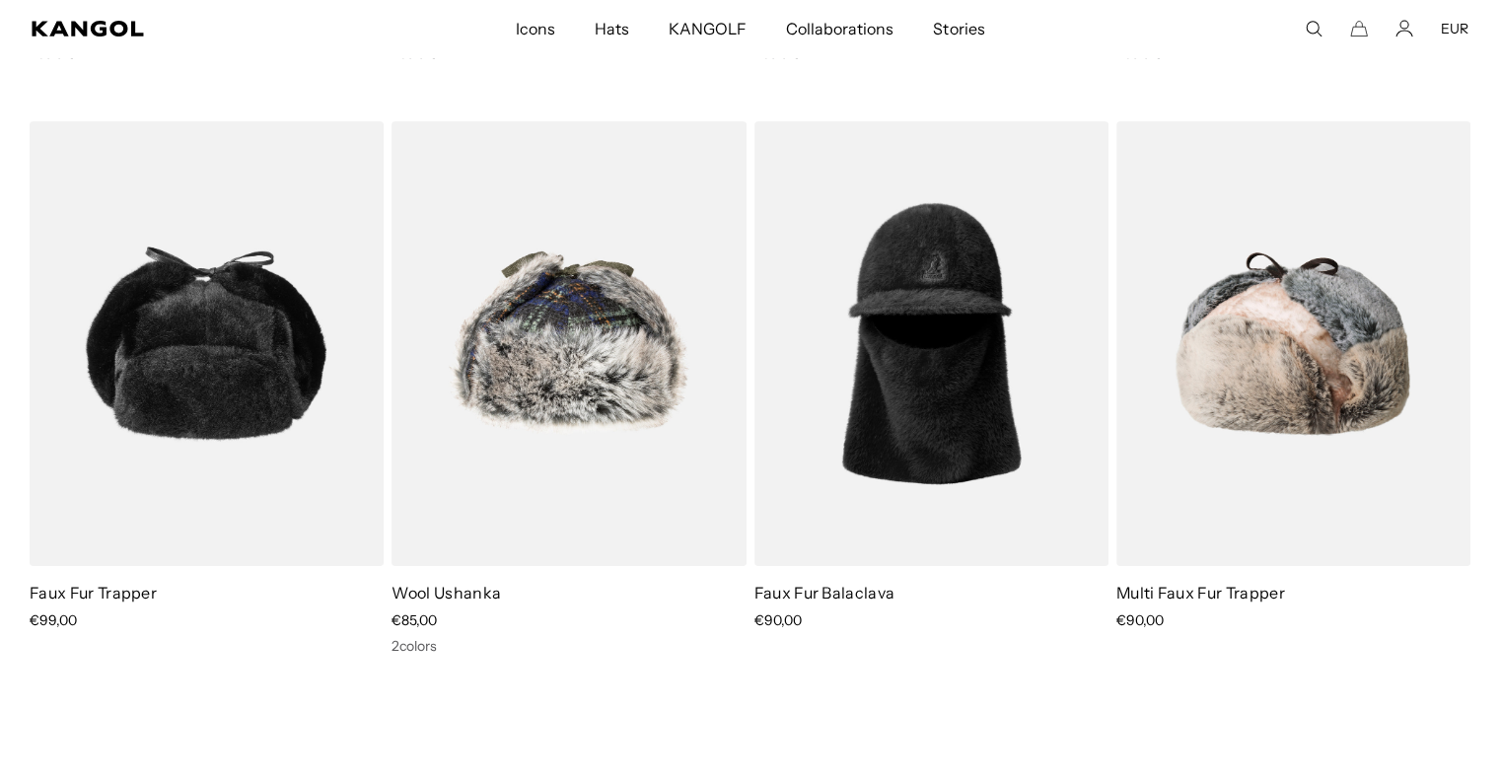
scroll to position [678, 0]
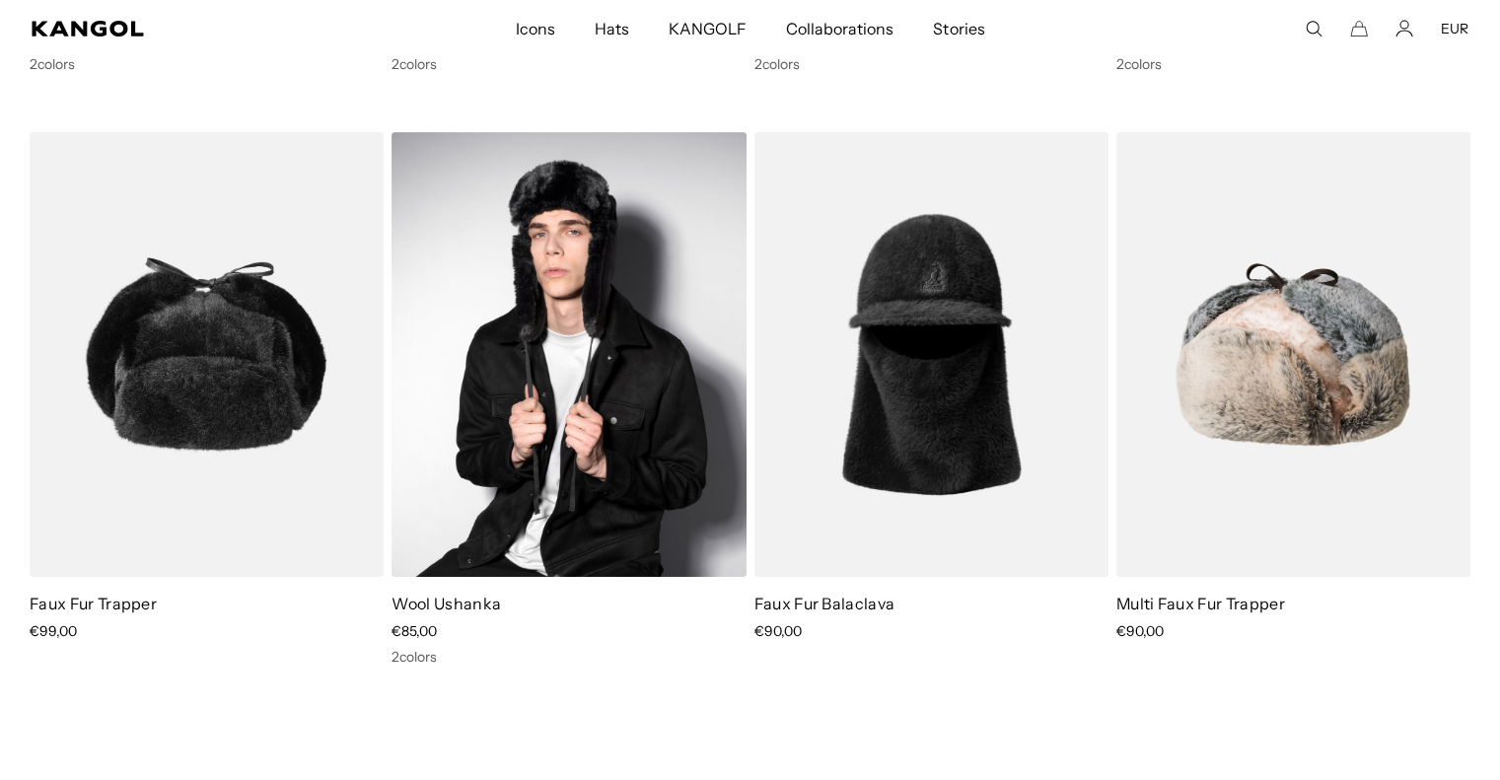
click at [630, 406] on img at bounding box center [569, 354] width 354 height 445
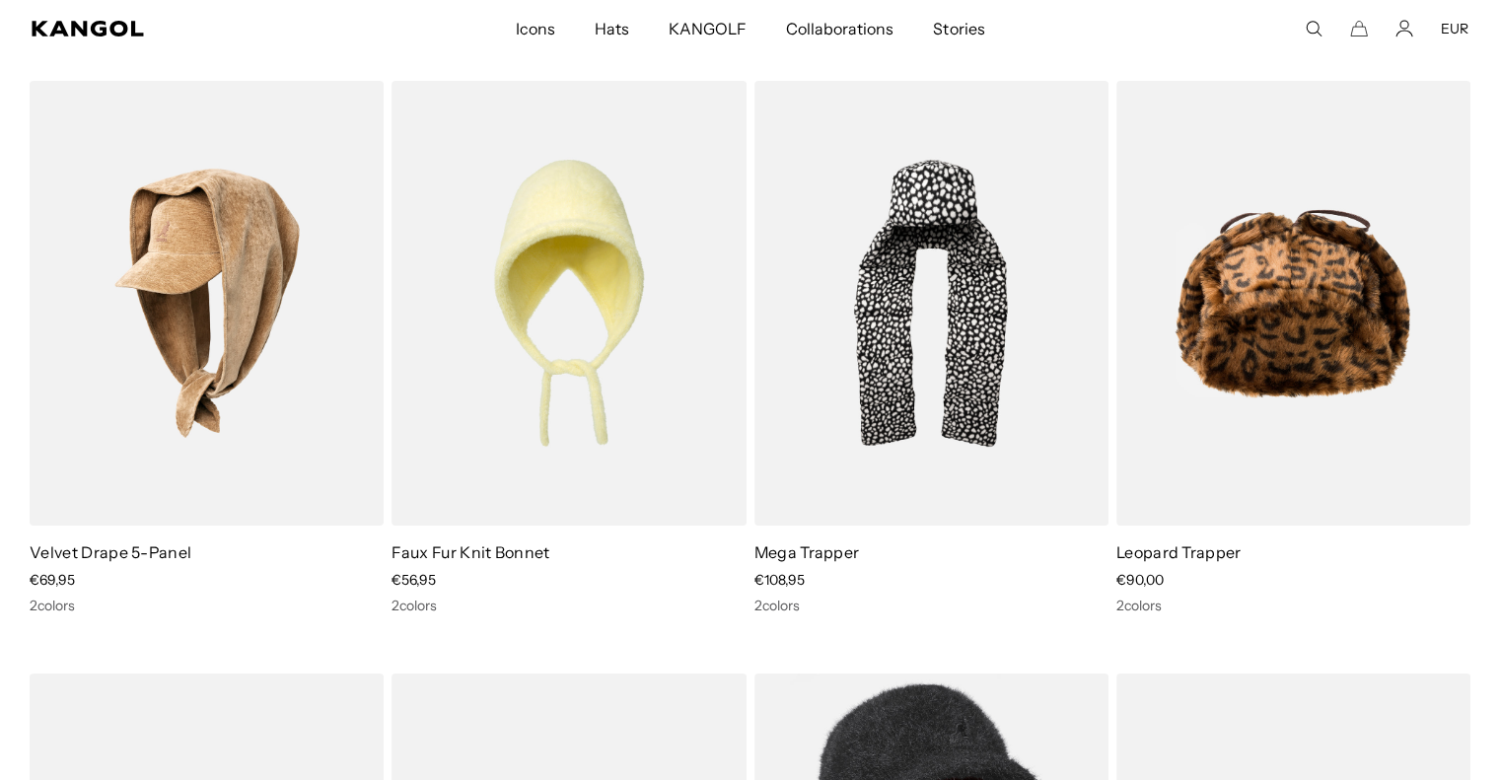
scroll to position [134, 0]
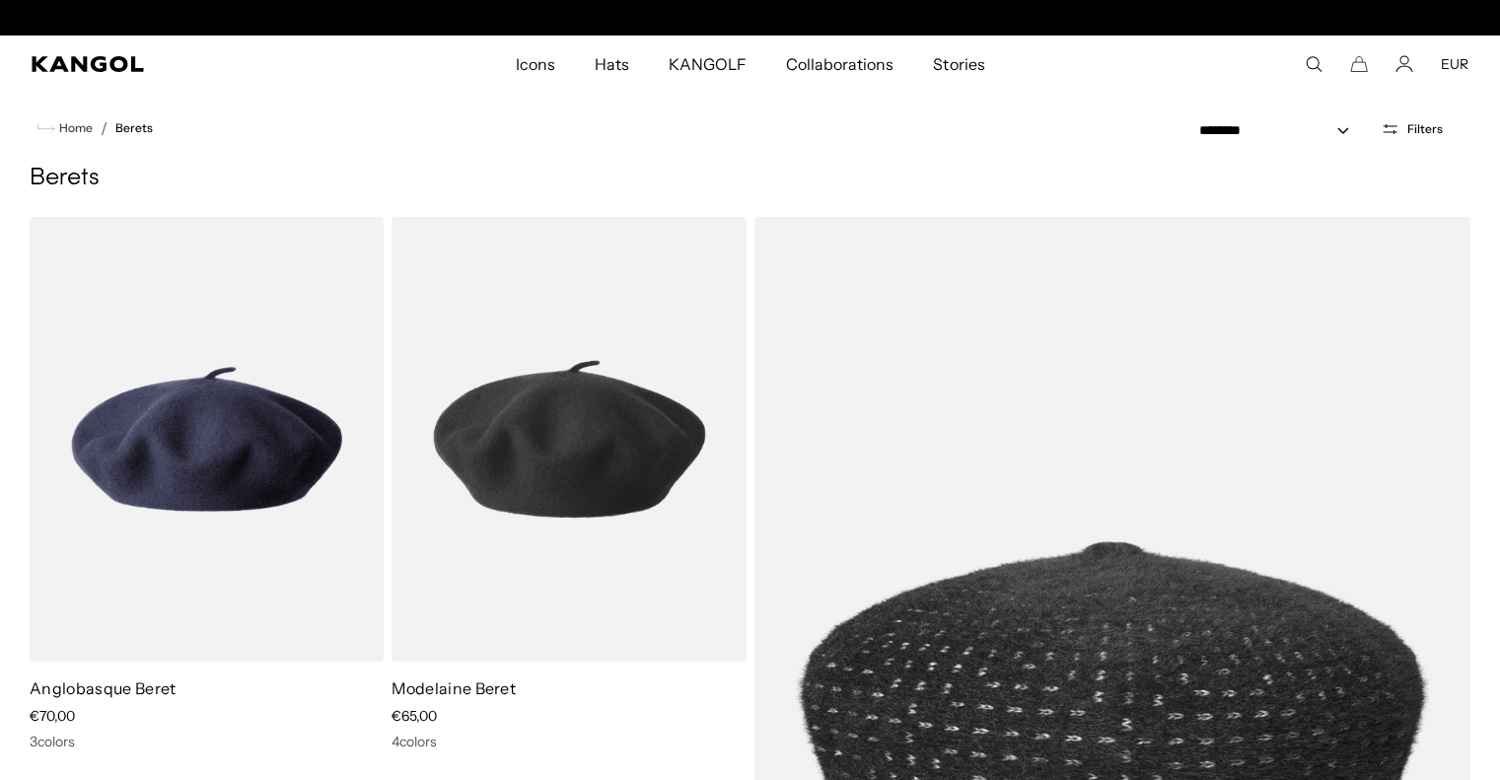
scroll to position [0, 406]
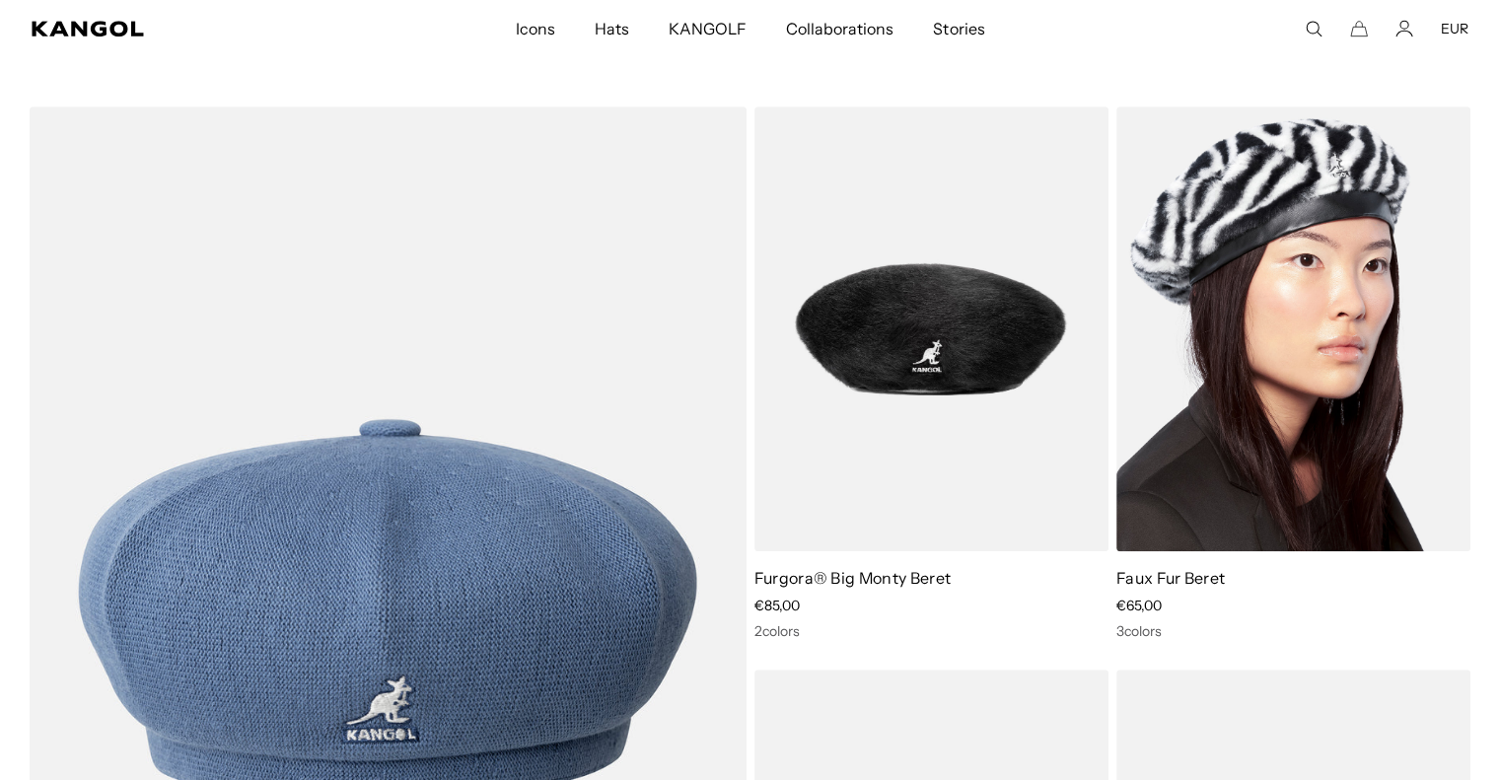
scroll to position [1268, 0]
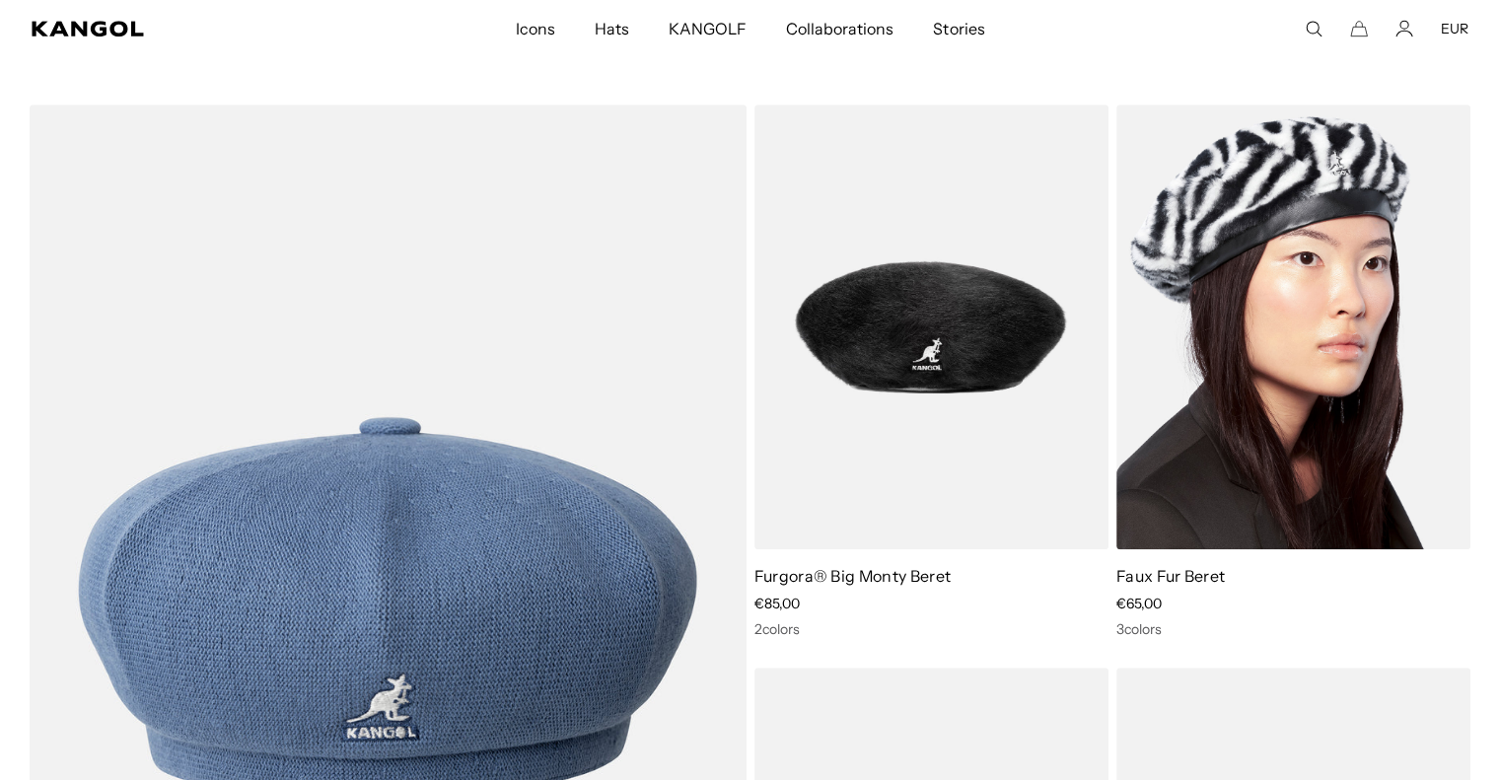
click at [1303, 193] on img at bounding box center [1293, 327] width 354 height 445
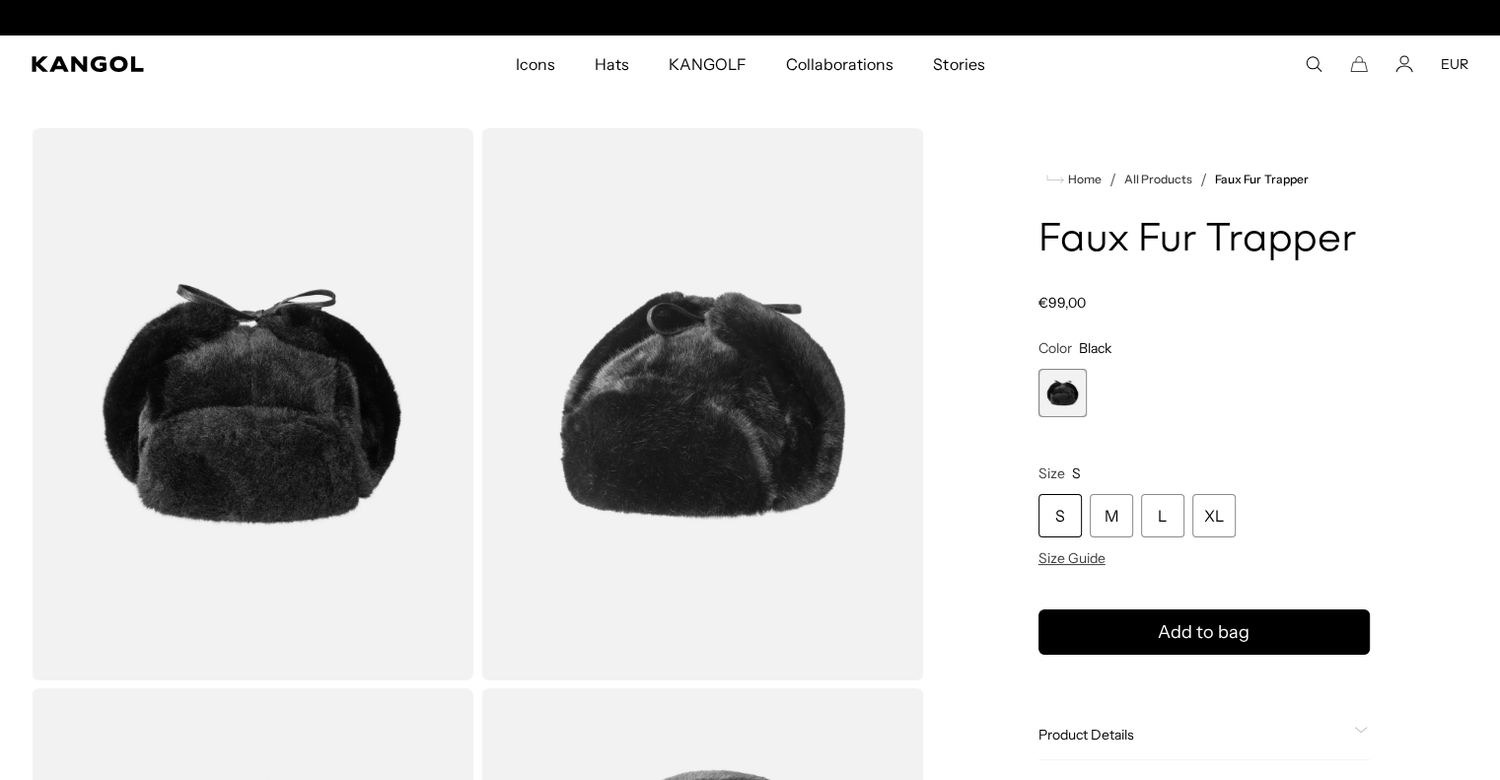
scroll to position [0, 406]
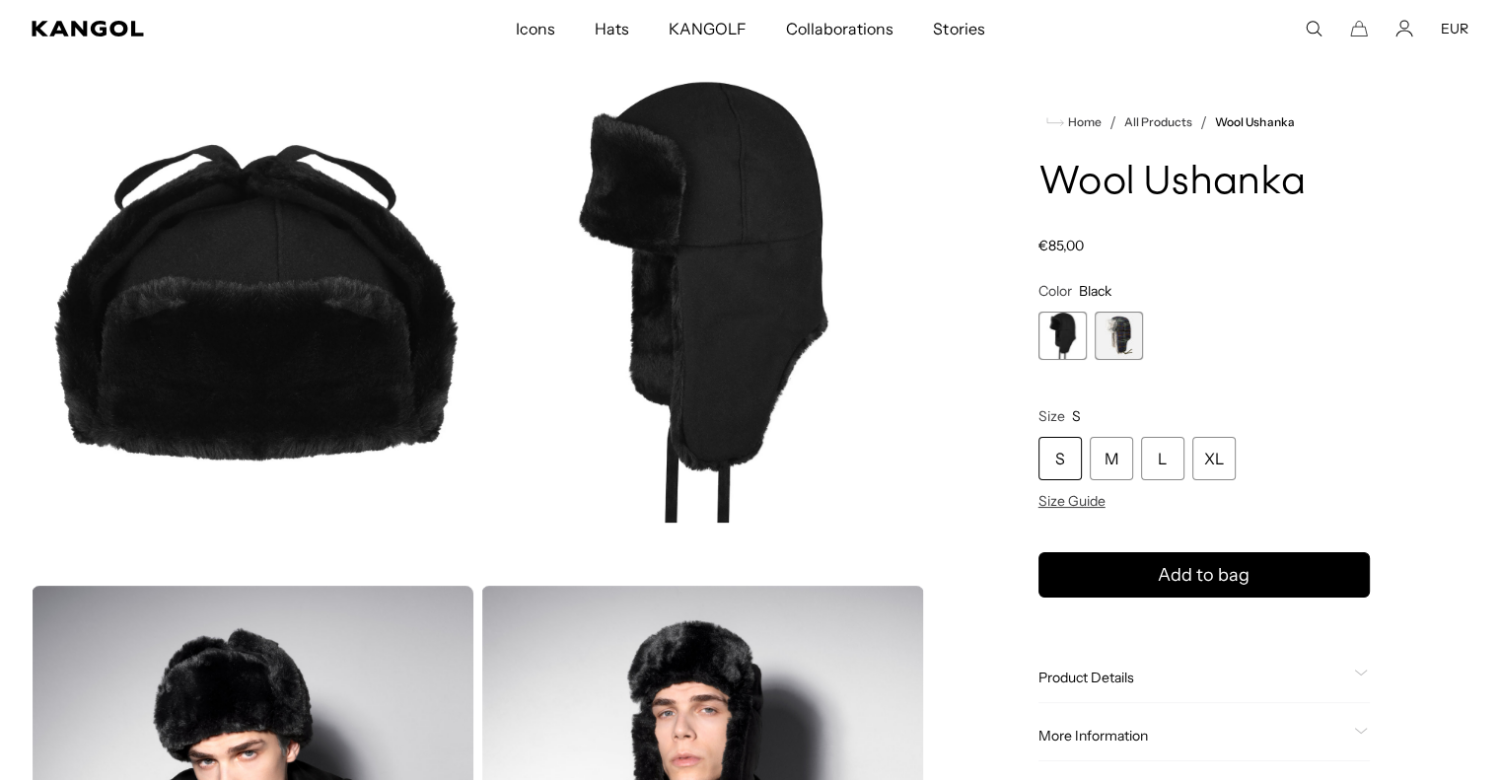
scroll to position [101, 0]
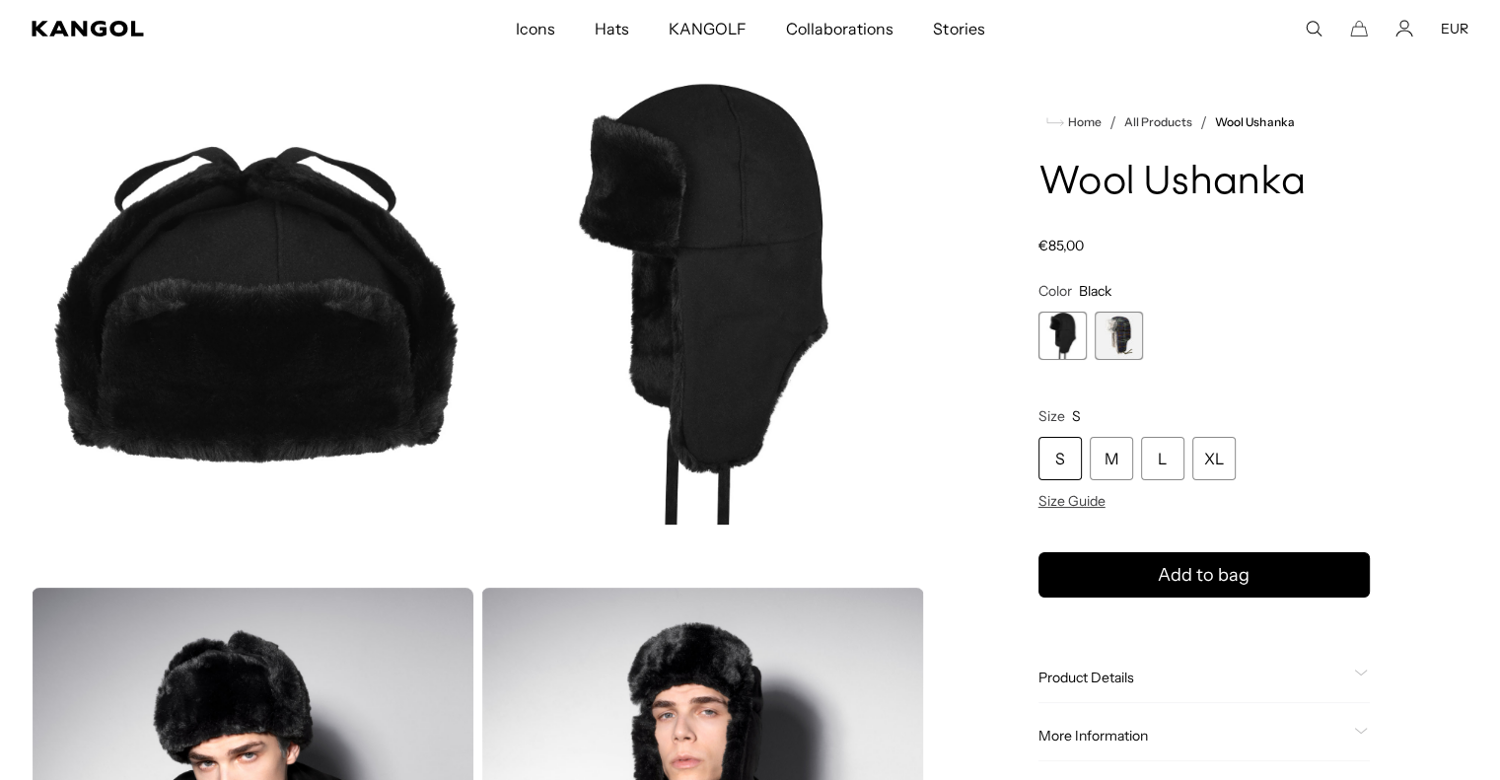
click at [1132, 332] on span "2 of 2" at bounding box center [1119, 336] width 48 height 48
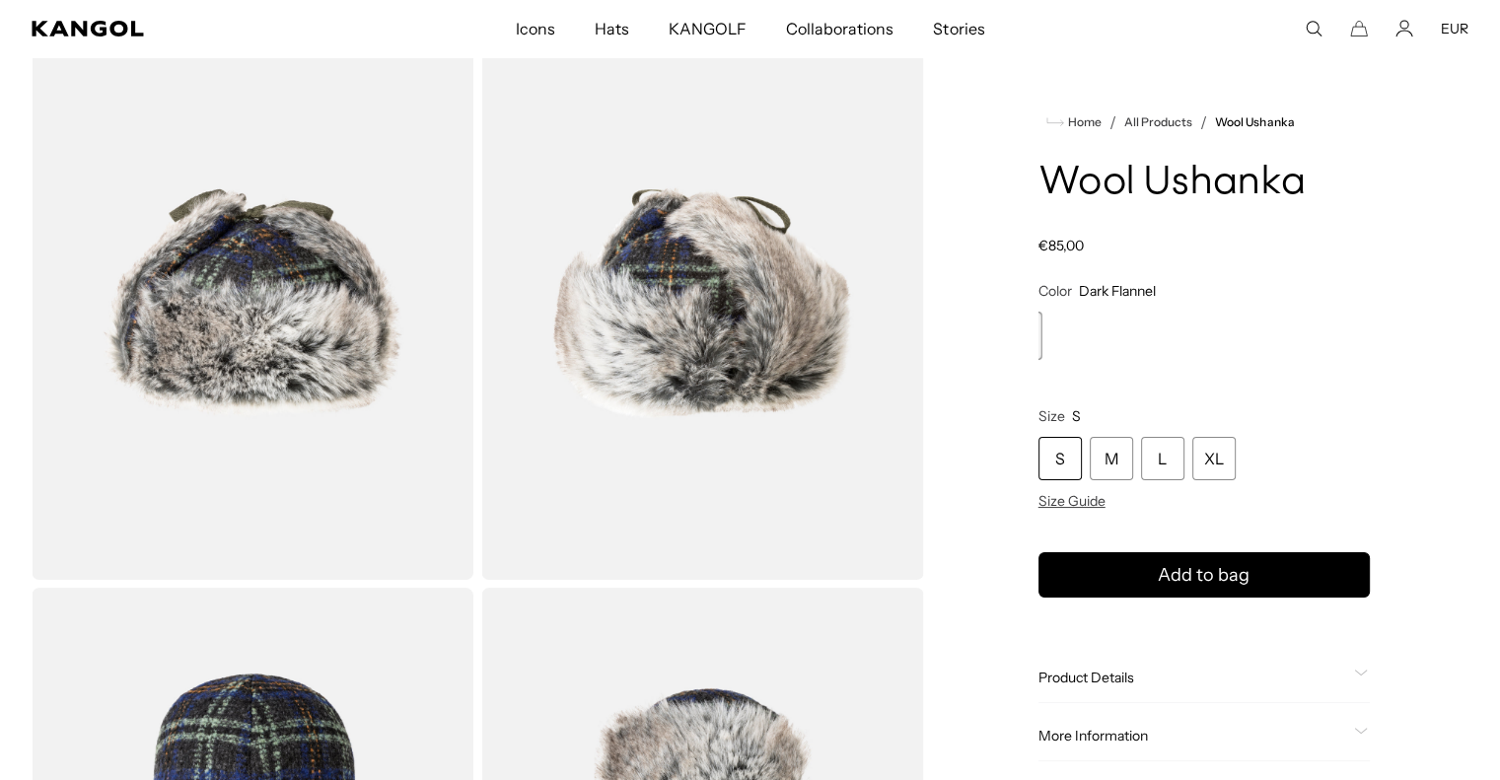
drag, startPoint x: 1132, startPoint y: 332, endPoint x: 1124, endPoint y: -56, distance: 388.7
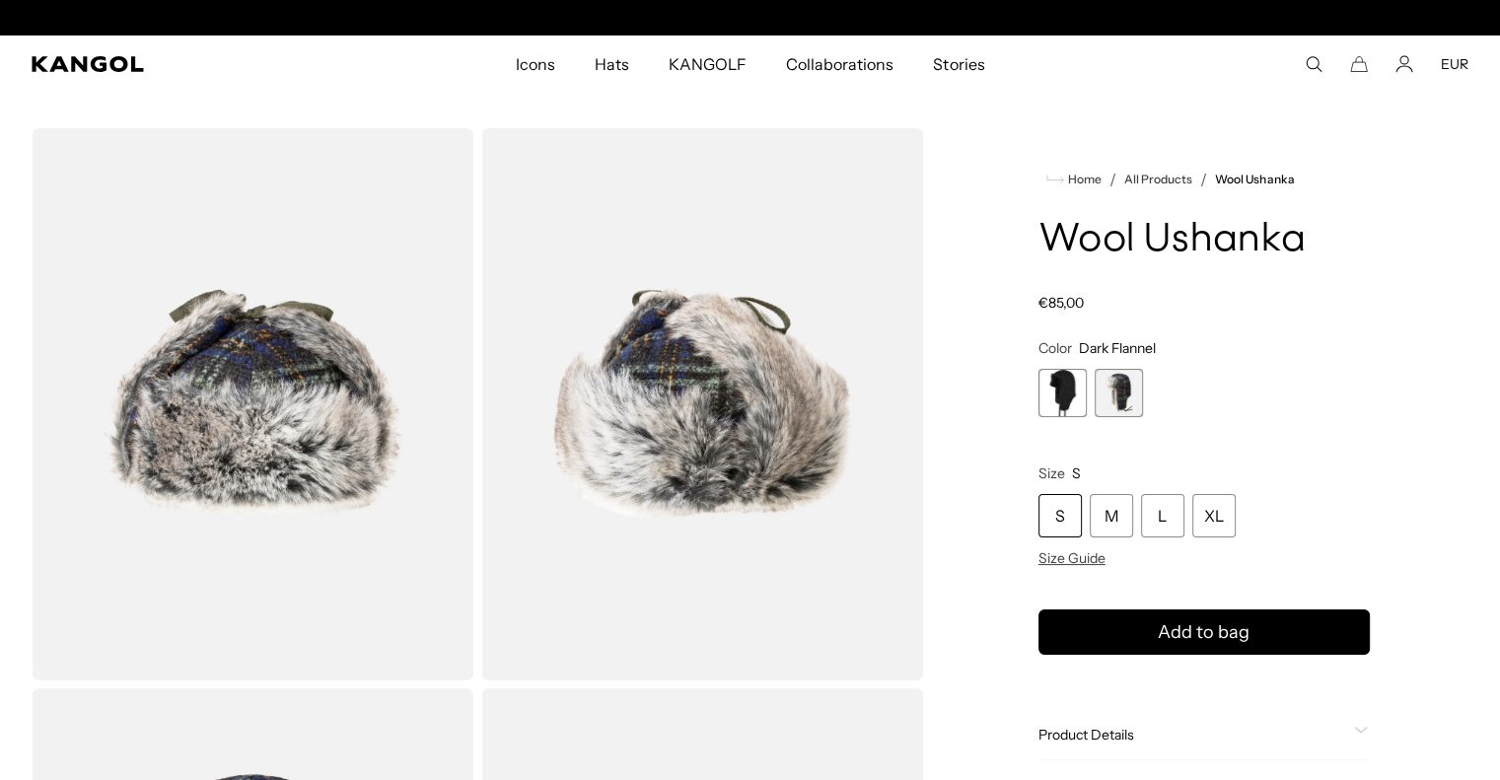
scroll to position [0, 406]
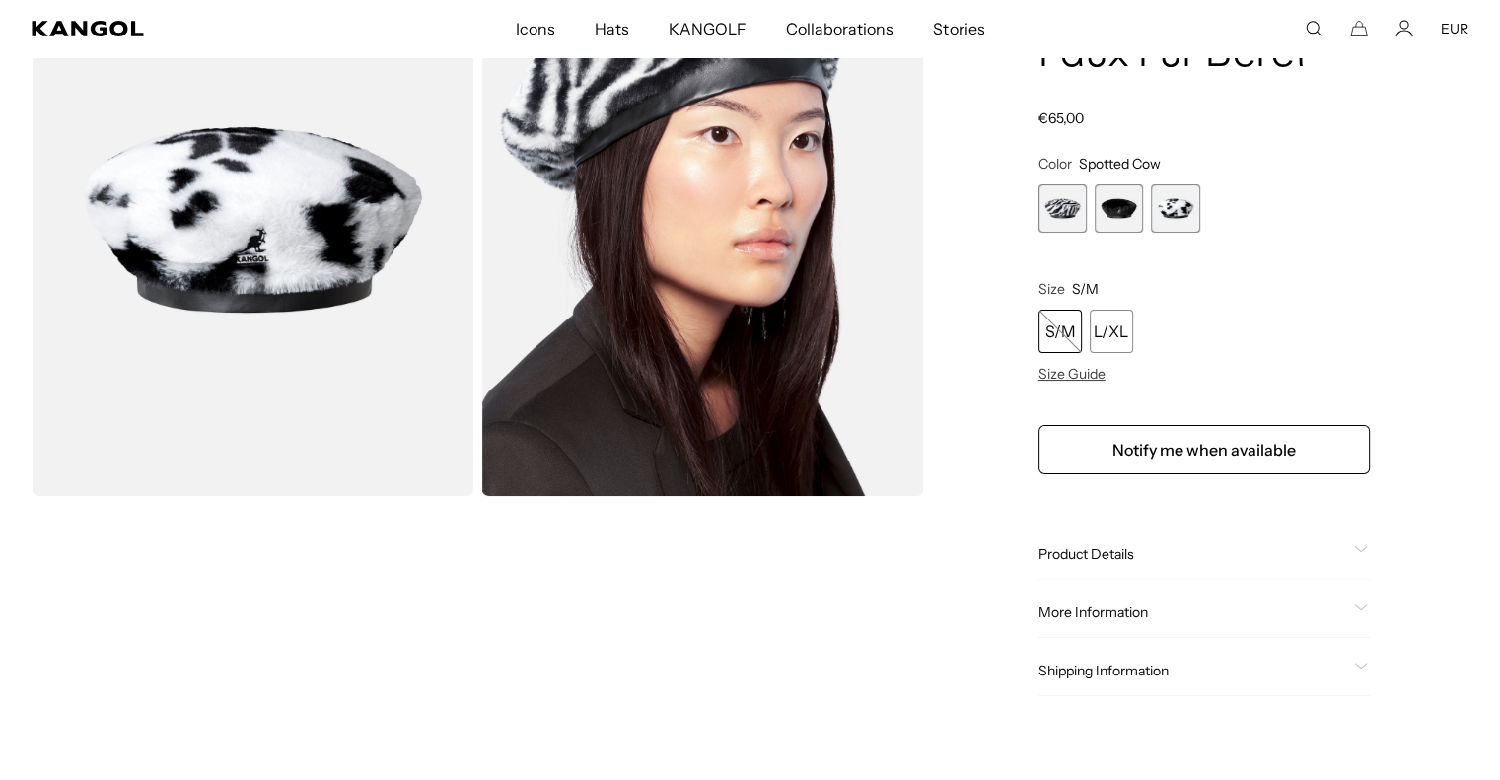
scroll to position [0, 406]
click at [1120, 211] on span "2 of 3" at bounding box center [1119, 208] width 48 height 48
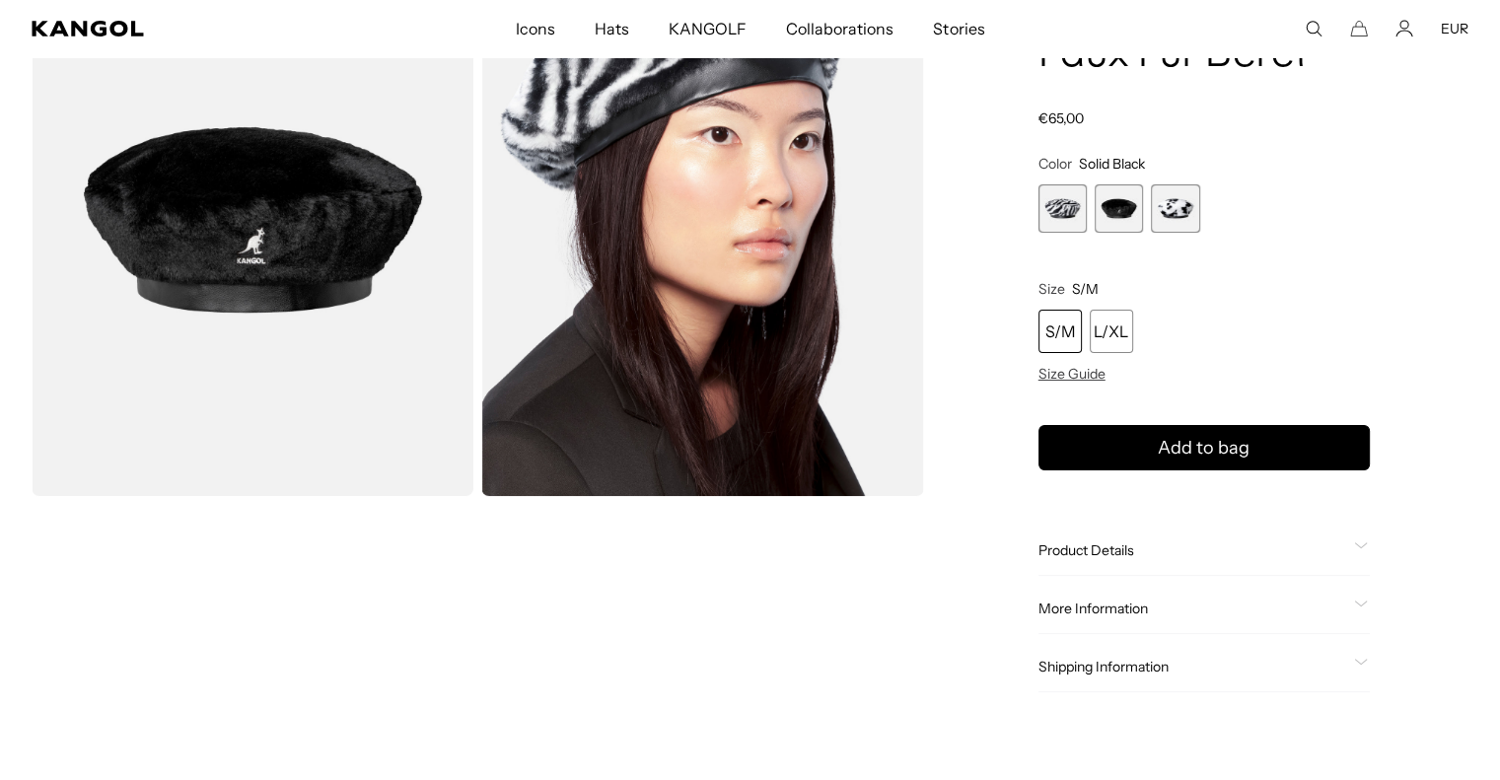
scroll to position [62, 0]
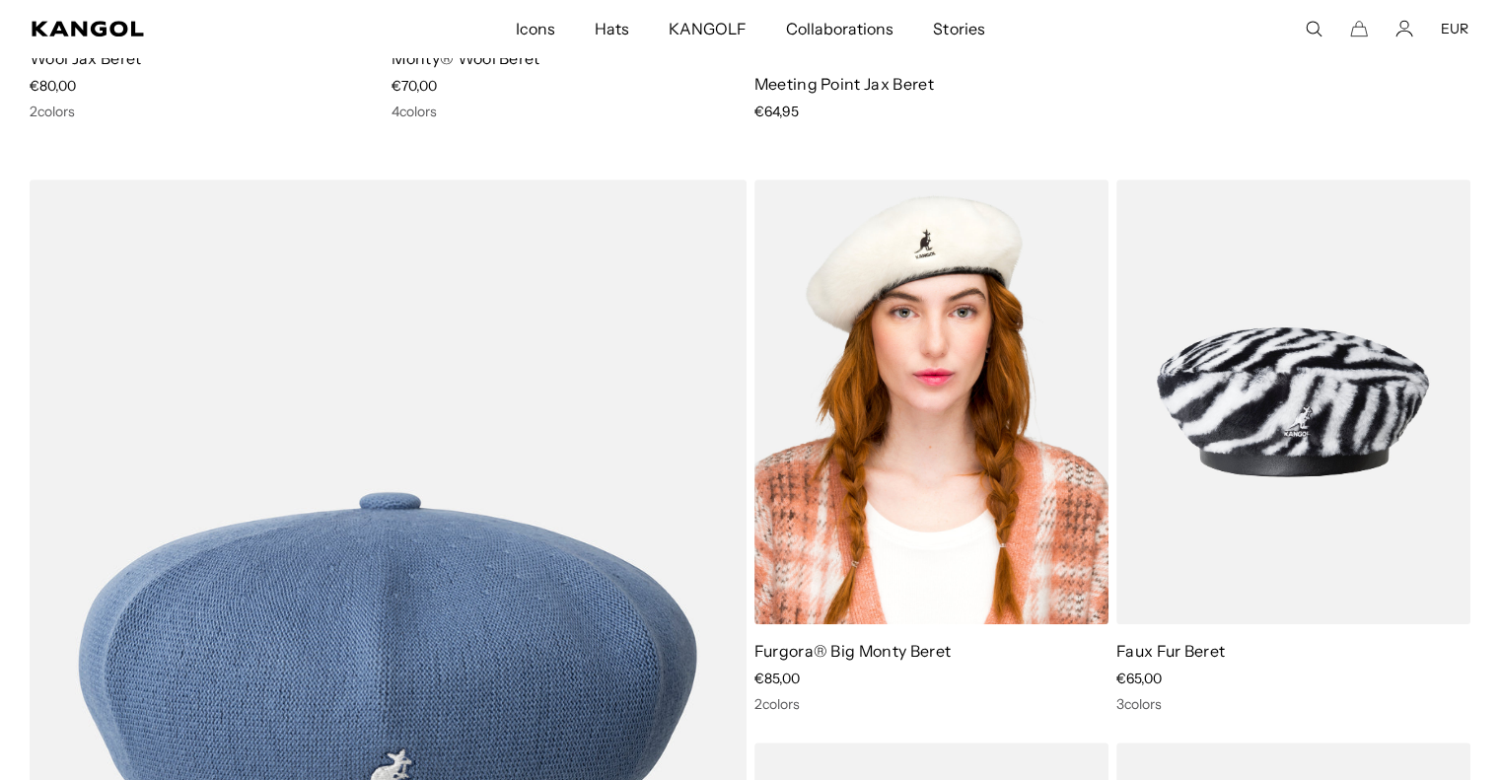
scroll to position [1192, 0]
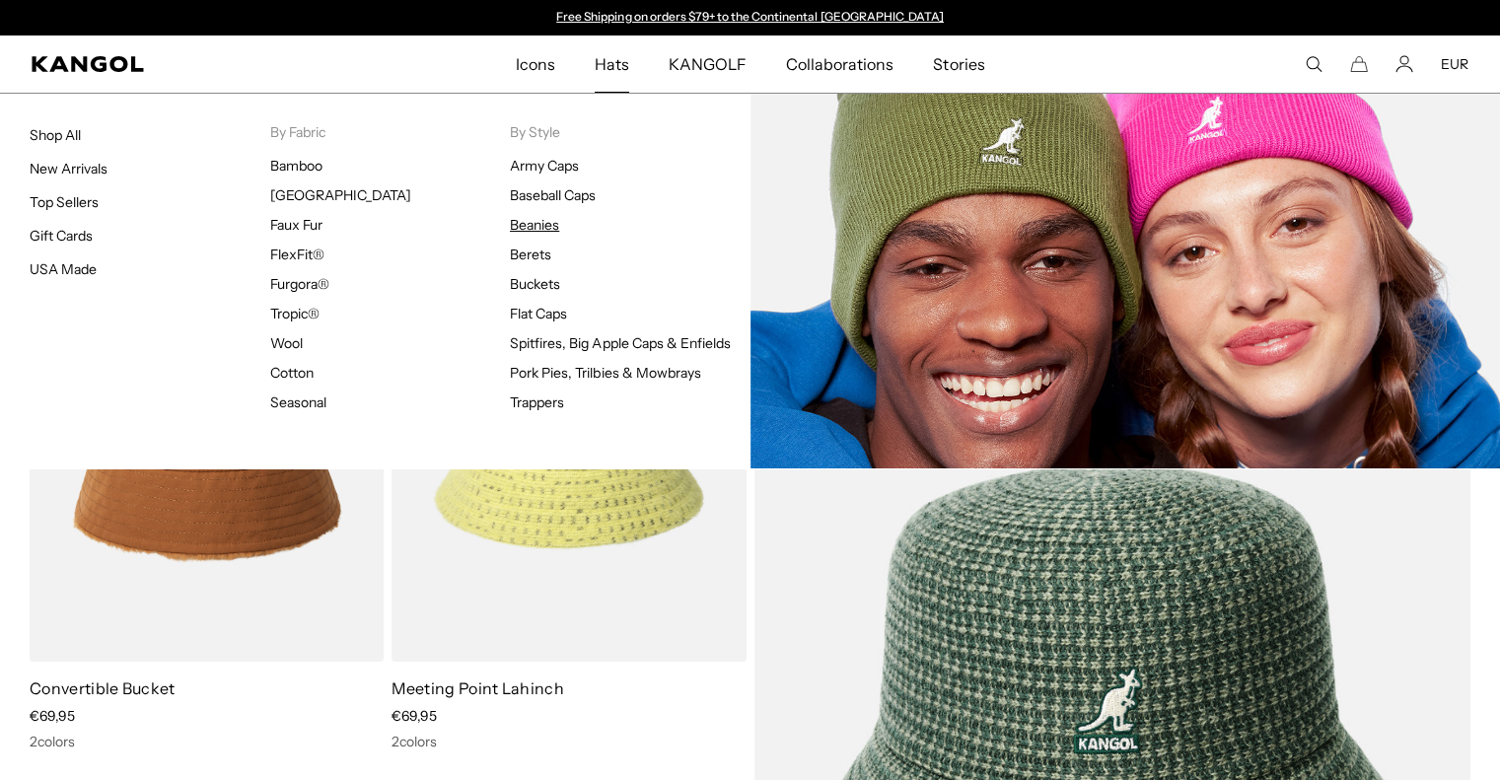
click at [532, 229] on link "Beanies" at bounding box center [534, 225] width 49 height 18
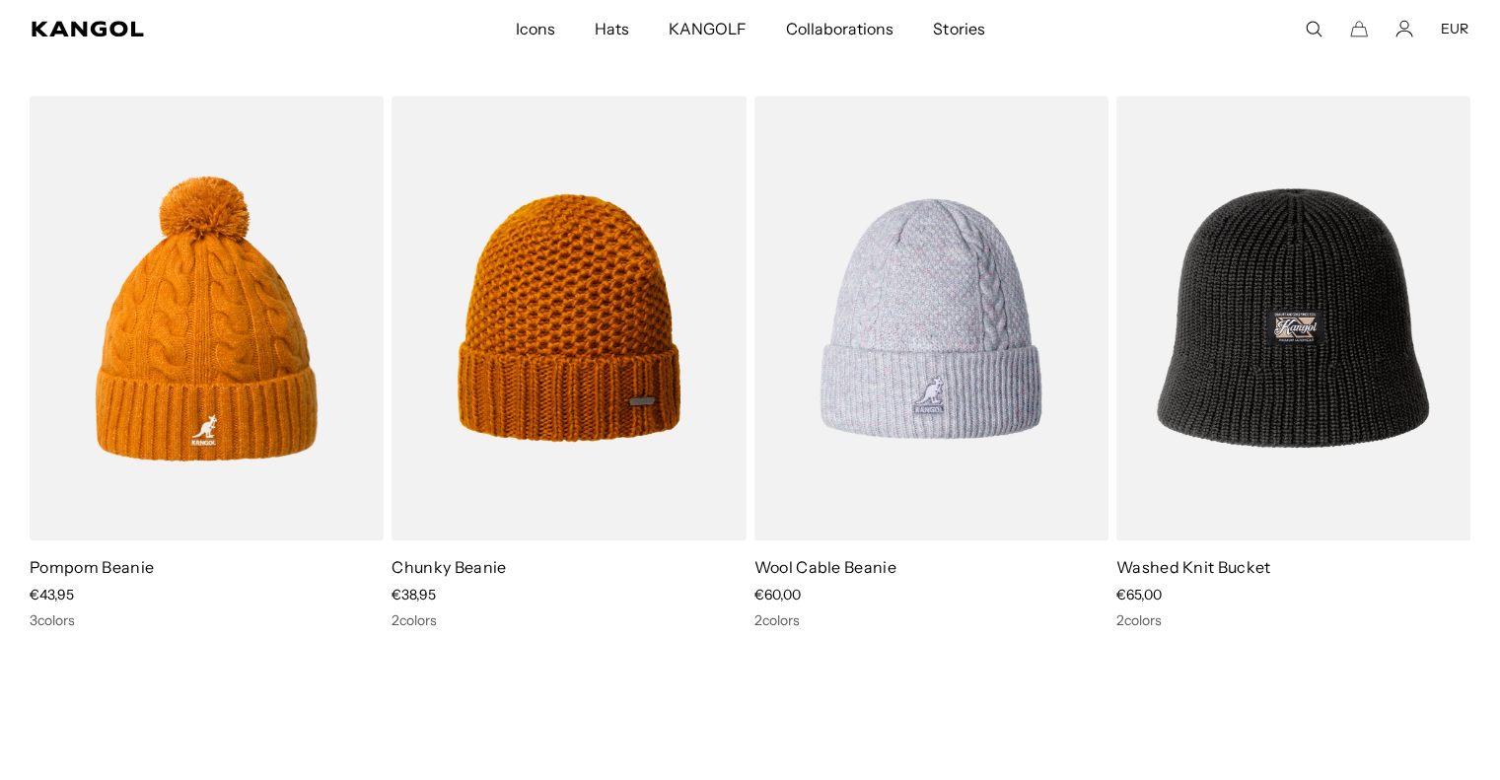
scroll to position [2430, 0]
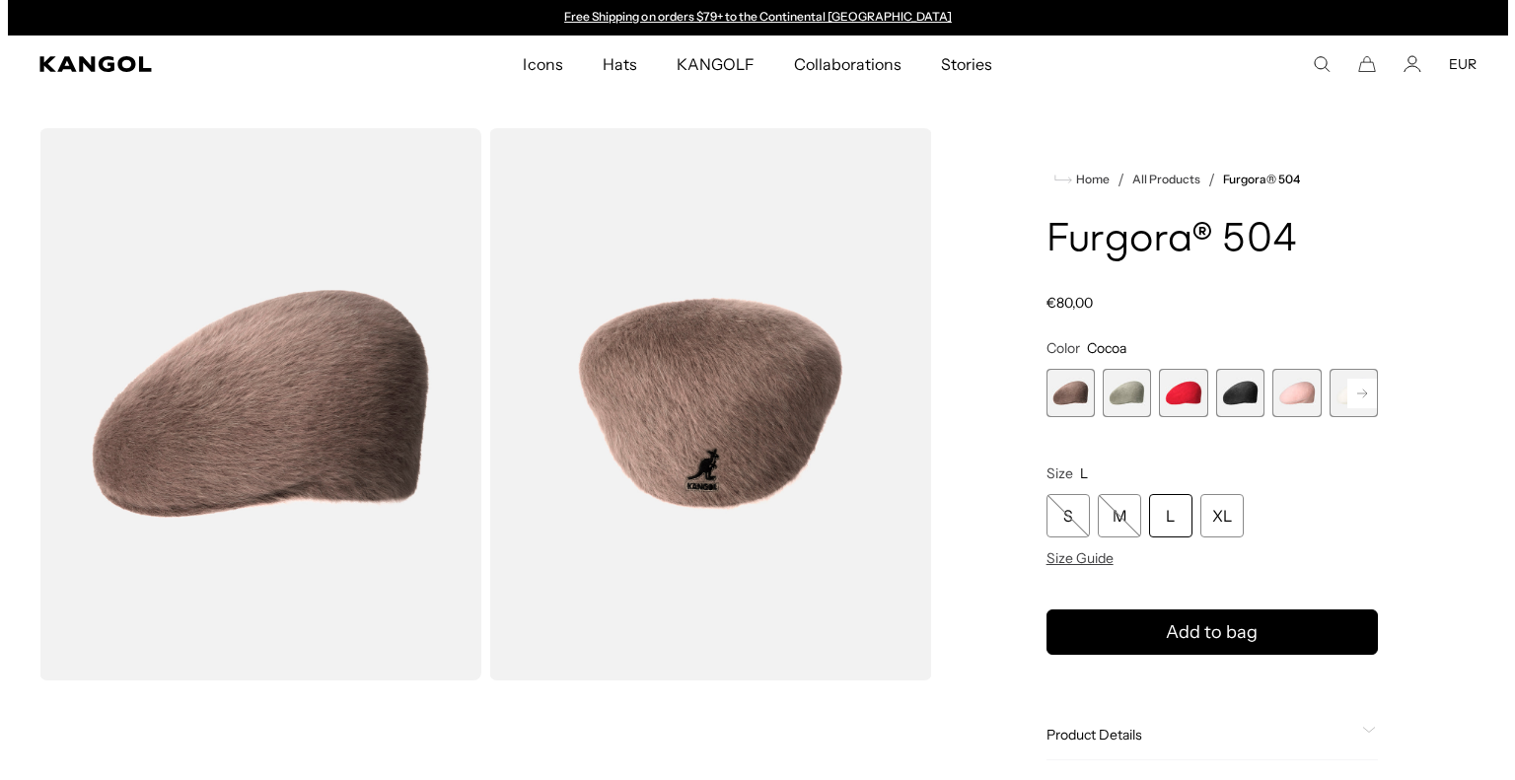
scroll to position [126, 0]
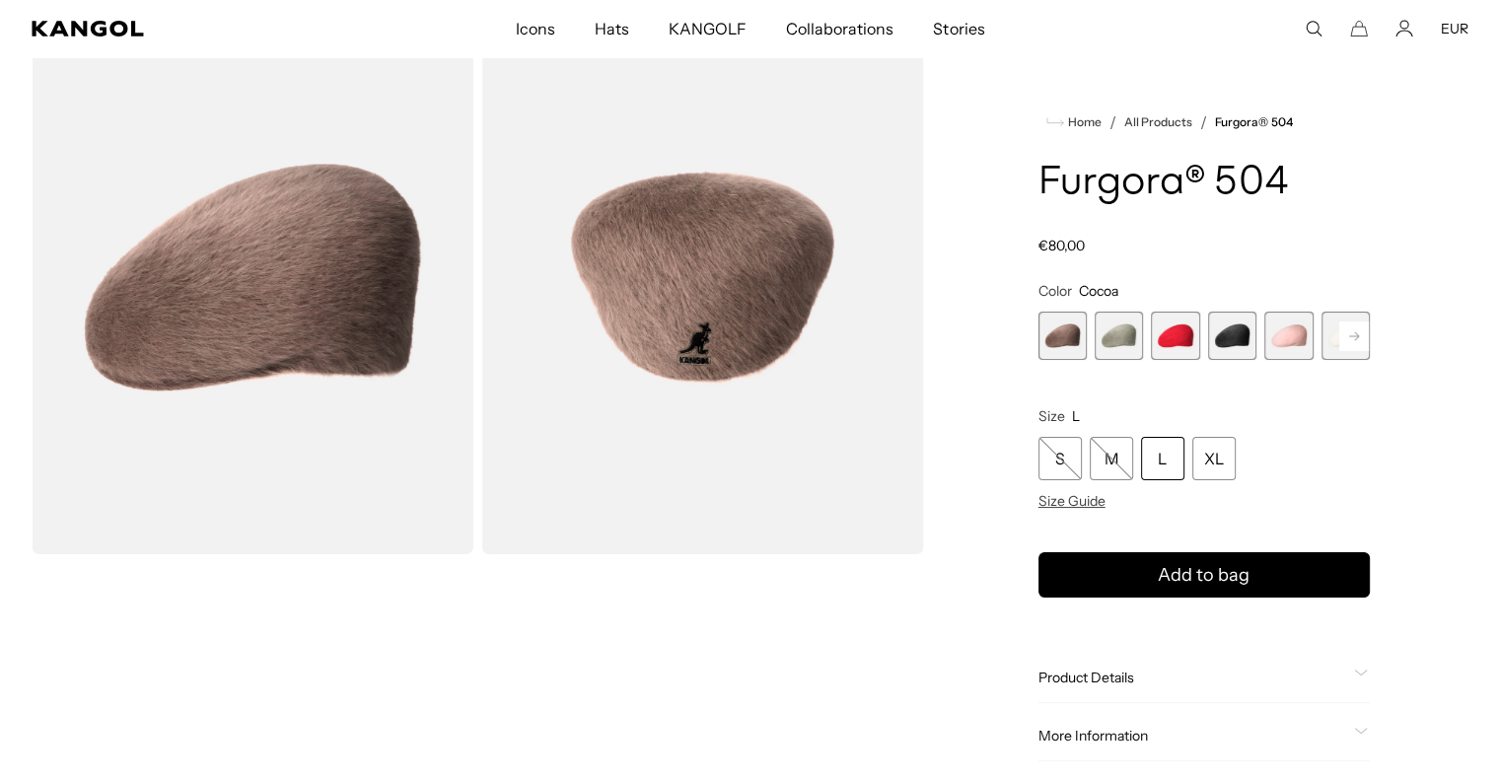
click at [1057, 504] on span "Size Guide" at bounding box center [1072, 501] width 67 height 18
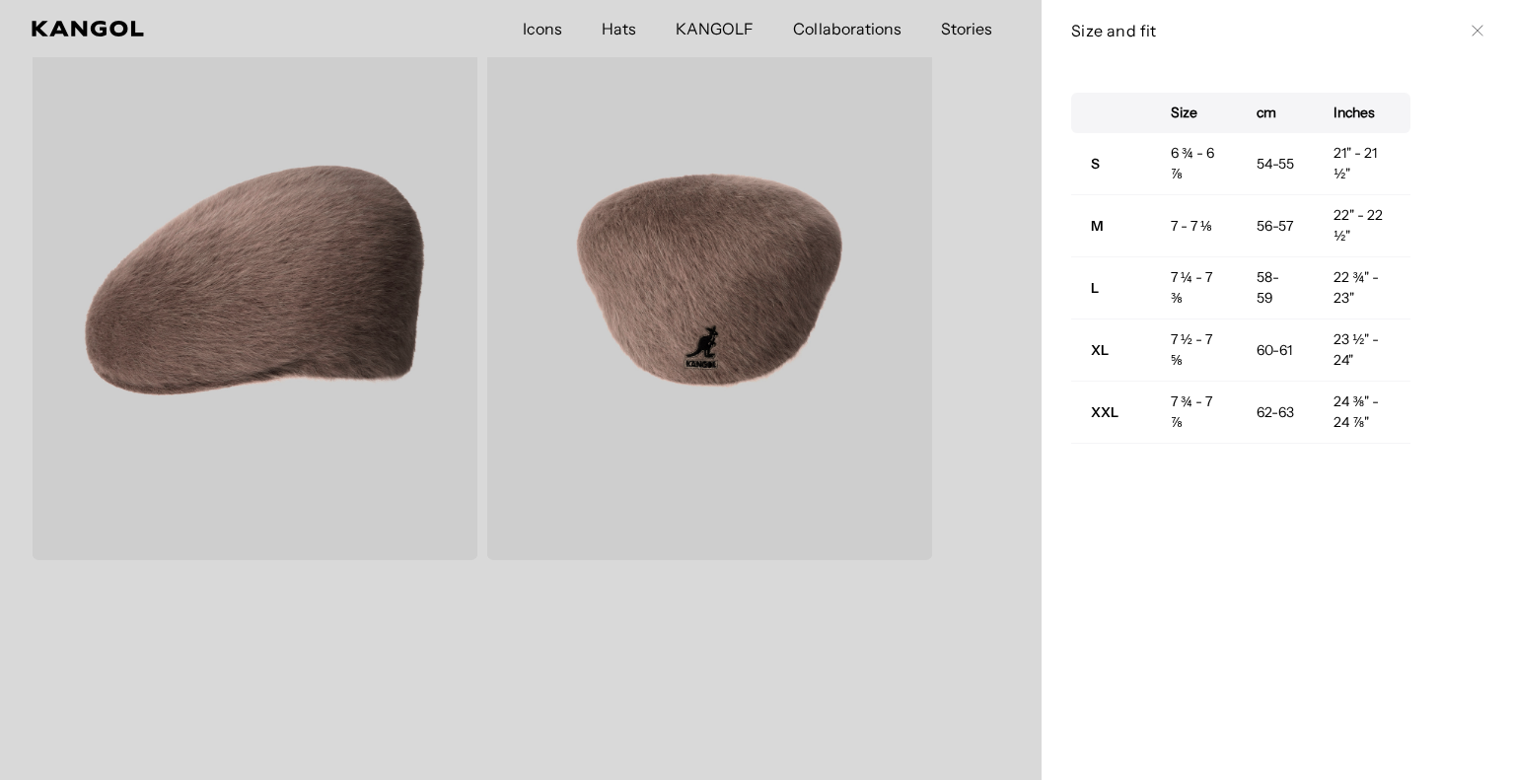
scroll to position [0, 406]
click at [1251, 285] on td "58-59" at bounding box center [1276, 288] width 78 height 62
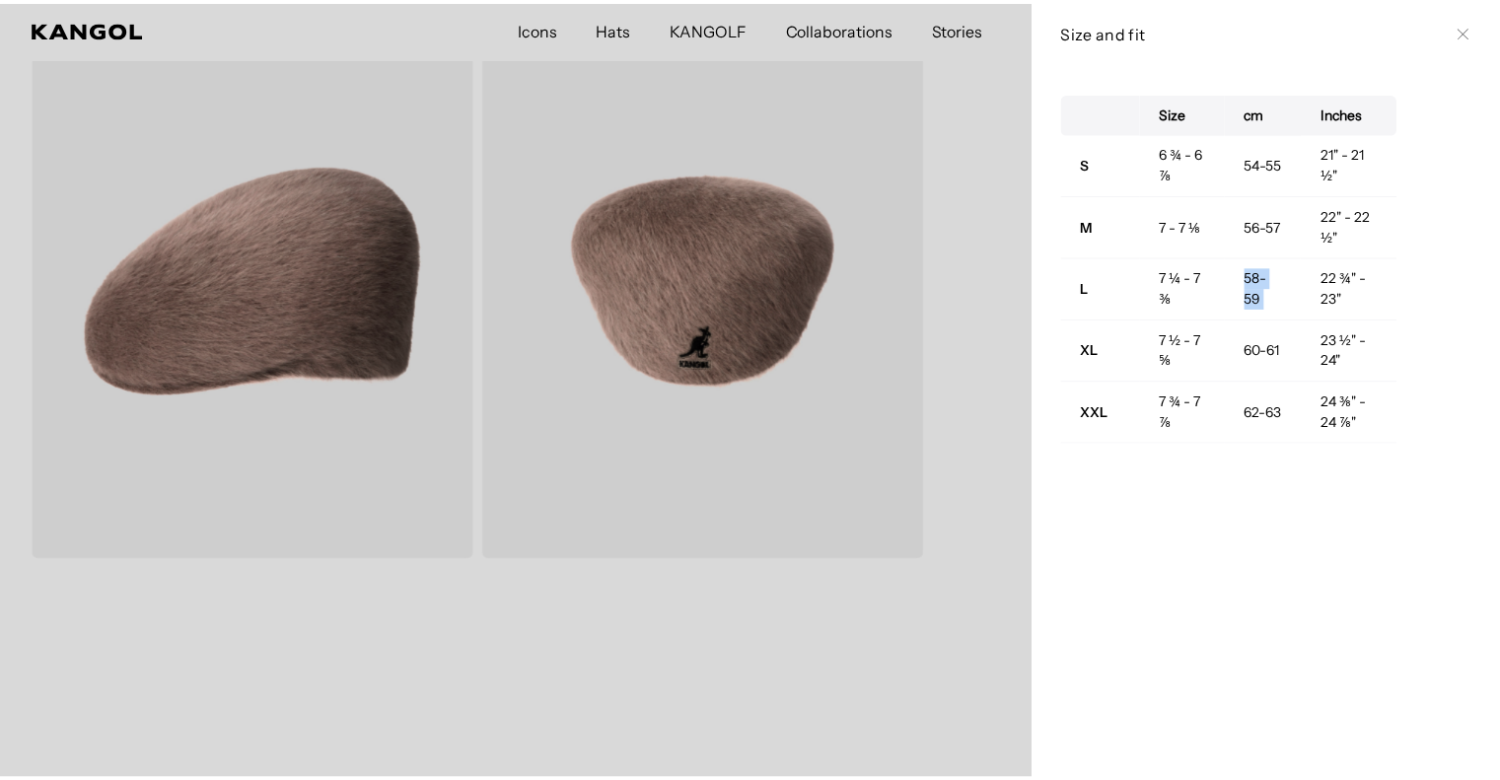
scroll to position [0, 0]
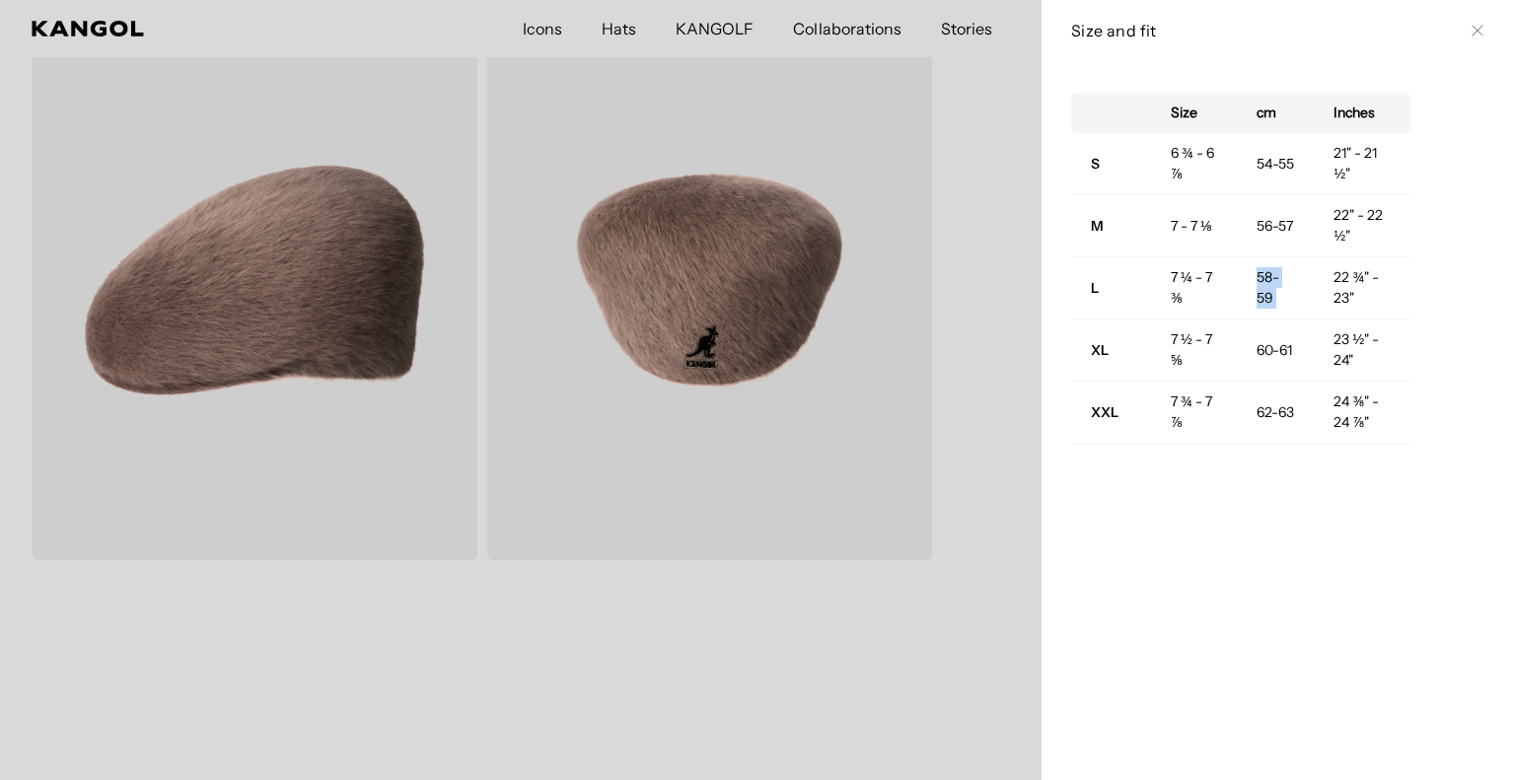
click at [1251, 285] on td "58-59" at bounding box center [1276, 288] width 78 height 62
click at [978, 315] on div at bounding box center [757, 390] width 1515 height 780
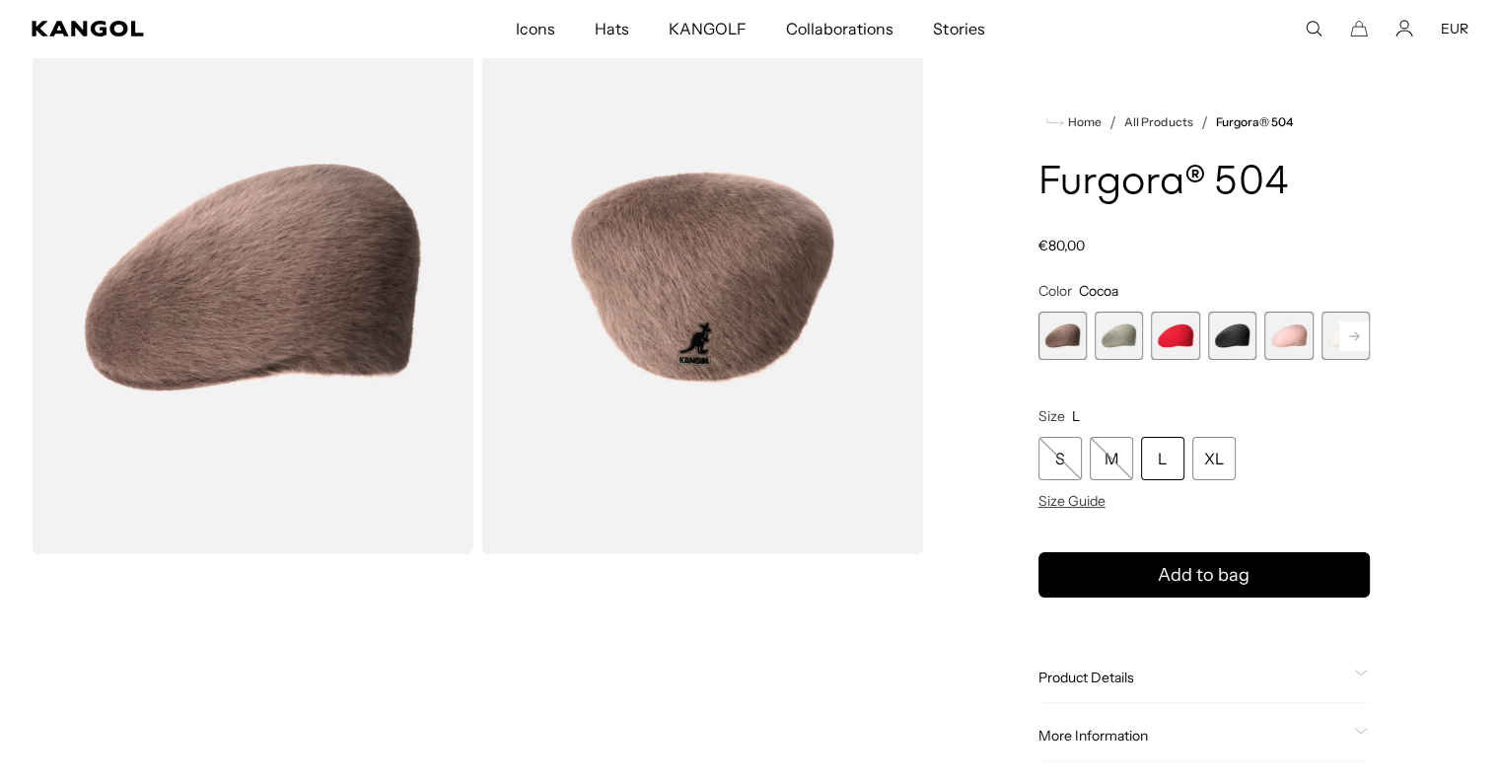
scroll to position [0, 406]
click at [1156, 469] on div "L" at bounding box center [1162, 458] width 43 height 43
click at [1161, 440] on div "L" at bounding box center [1162, 458] width 43 height 43
click at [1325, 328] on span "6 of 7" at bounding box center [1346, 336] width 48 height 48
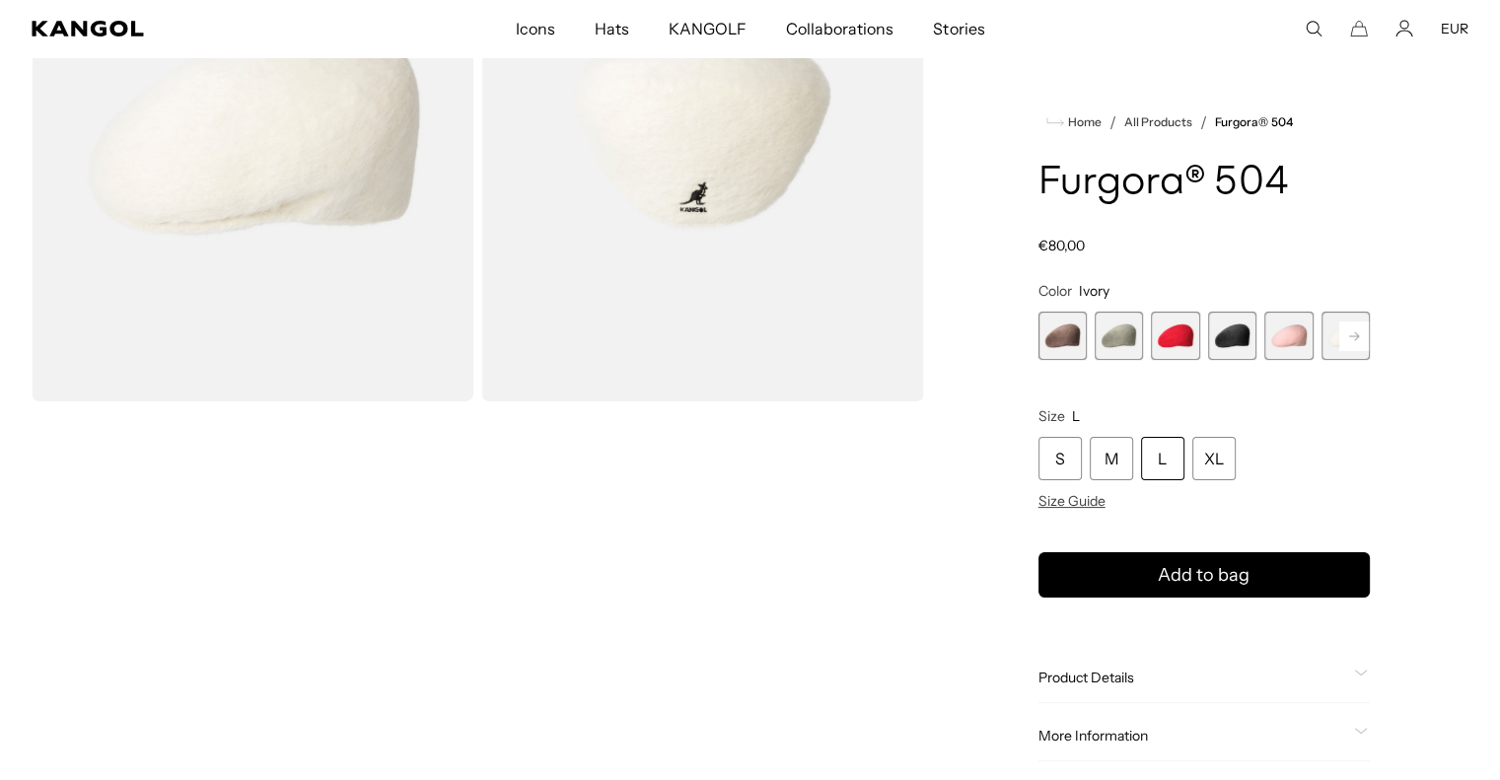
scroll to position [286, 0]
click at [1216, 342] on span "4 of 7" at bounding box center [1232, 336] width 48 height 48
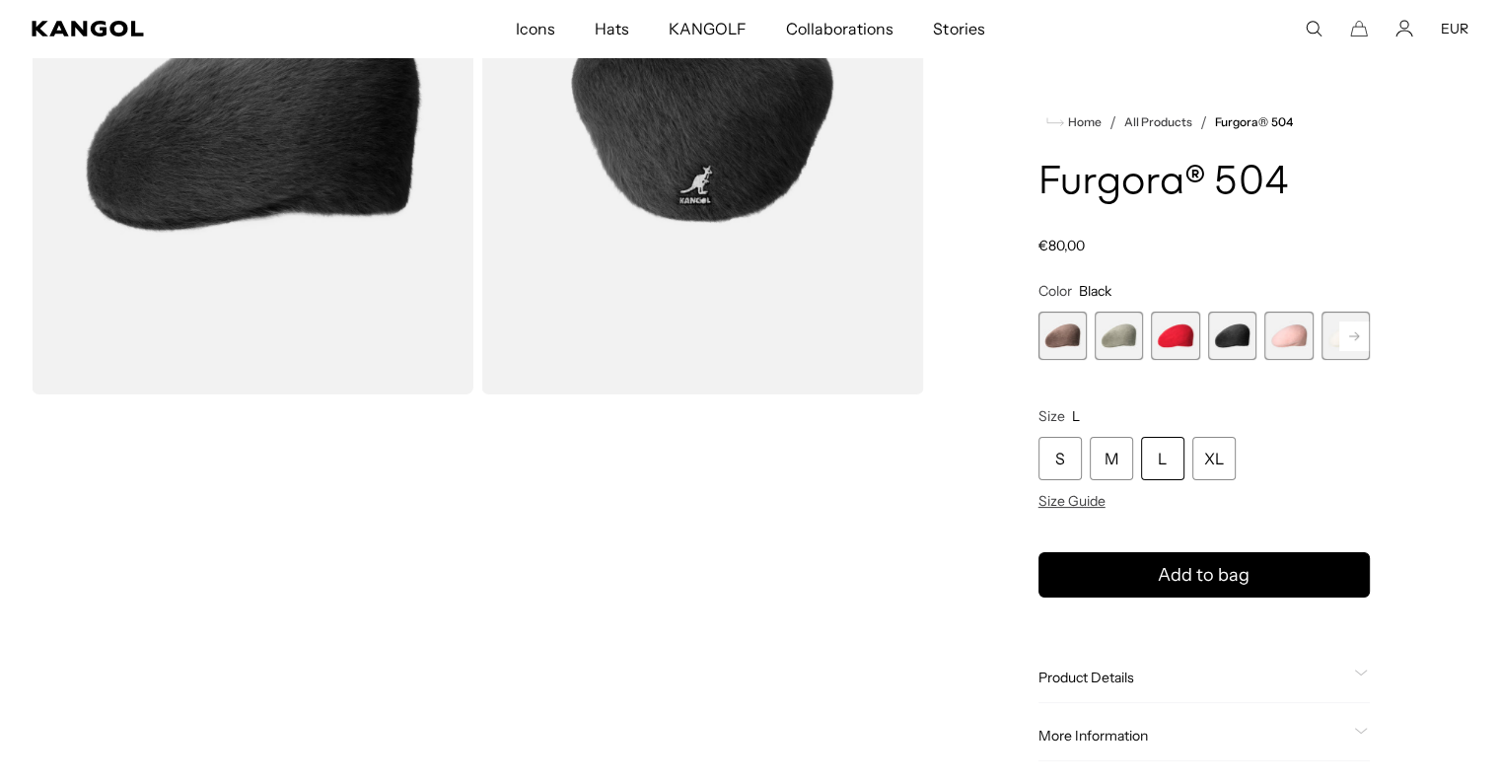
click at [1365, 334] on rect at bounding box center [1354, 337] width 30 height 30
click at [1365, 334] on span "7 of 7" at bounding box center [1346, 336] width 48 height 48
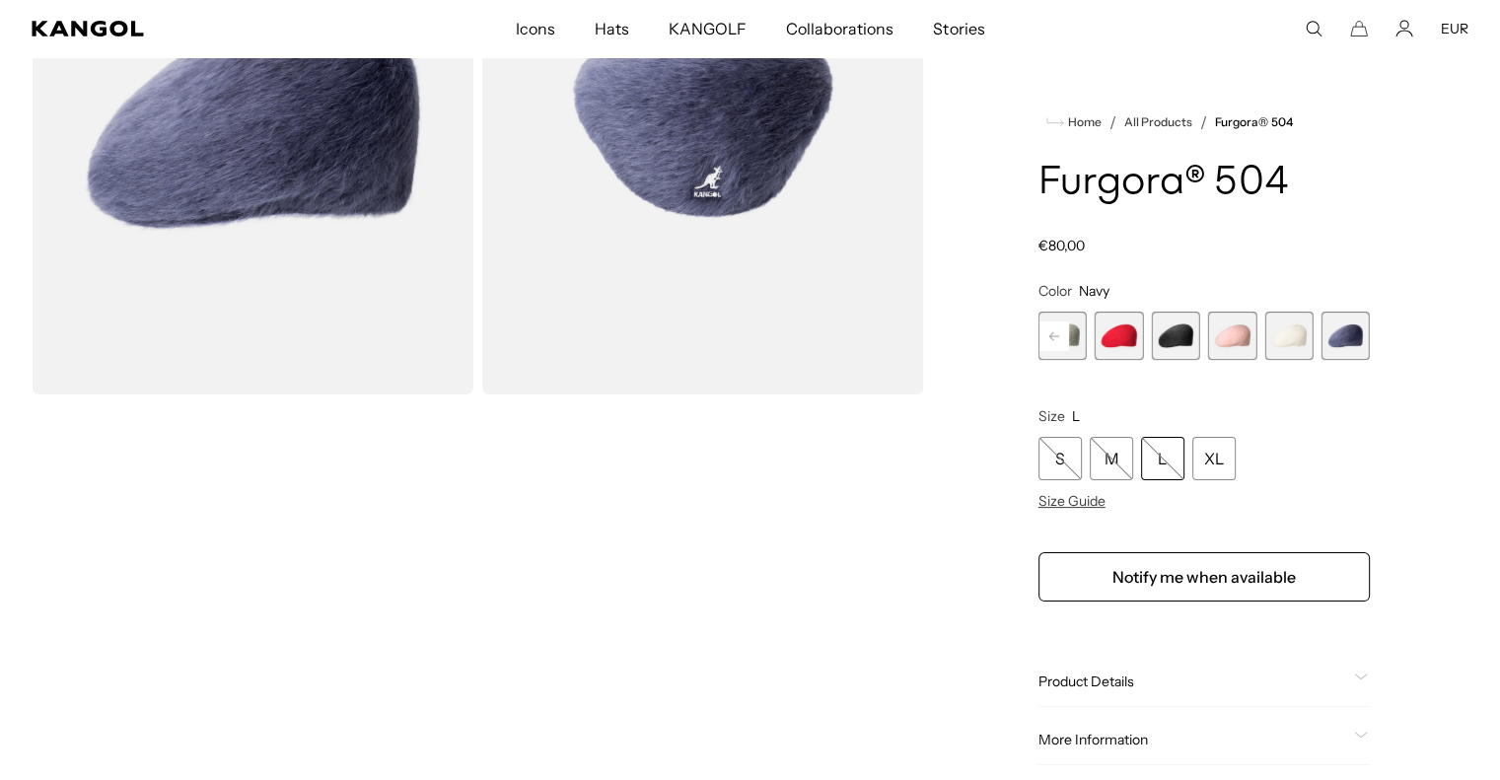
click at [1303, 338] on span "6 of 7" at bounding box center [1288, 336] width 48 height 48
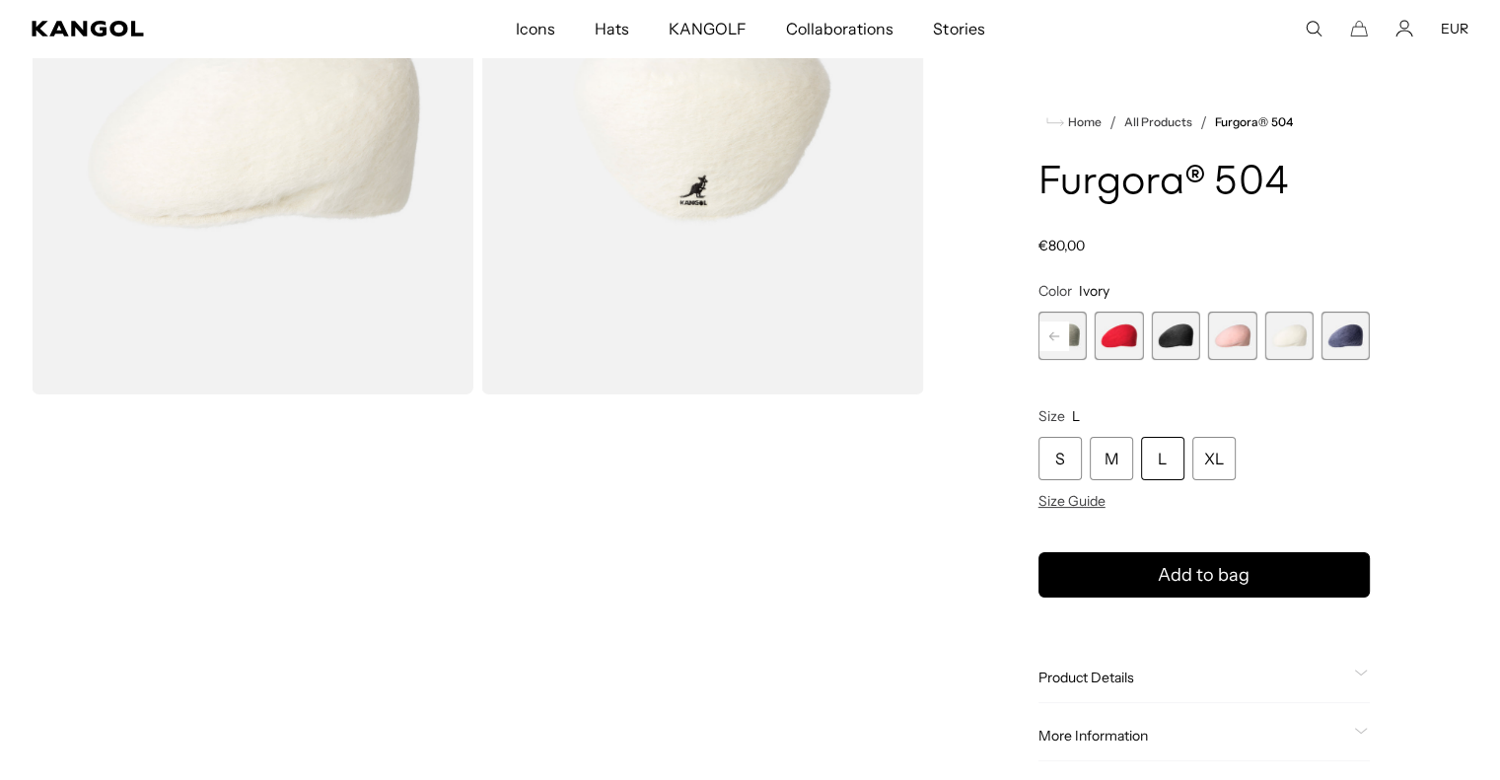
click at [1235, 325] on span "5 of 7" at bounding box center [1232, 336] width 48 height 48
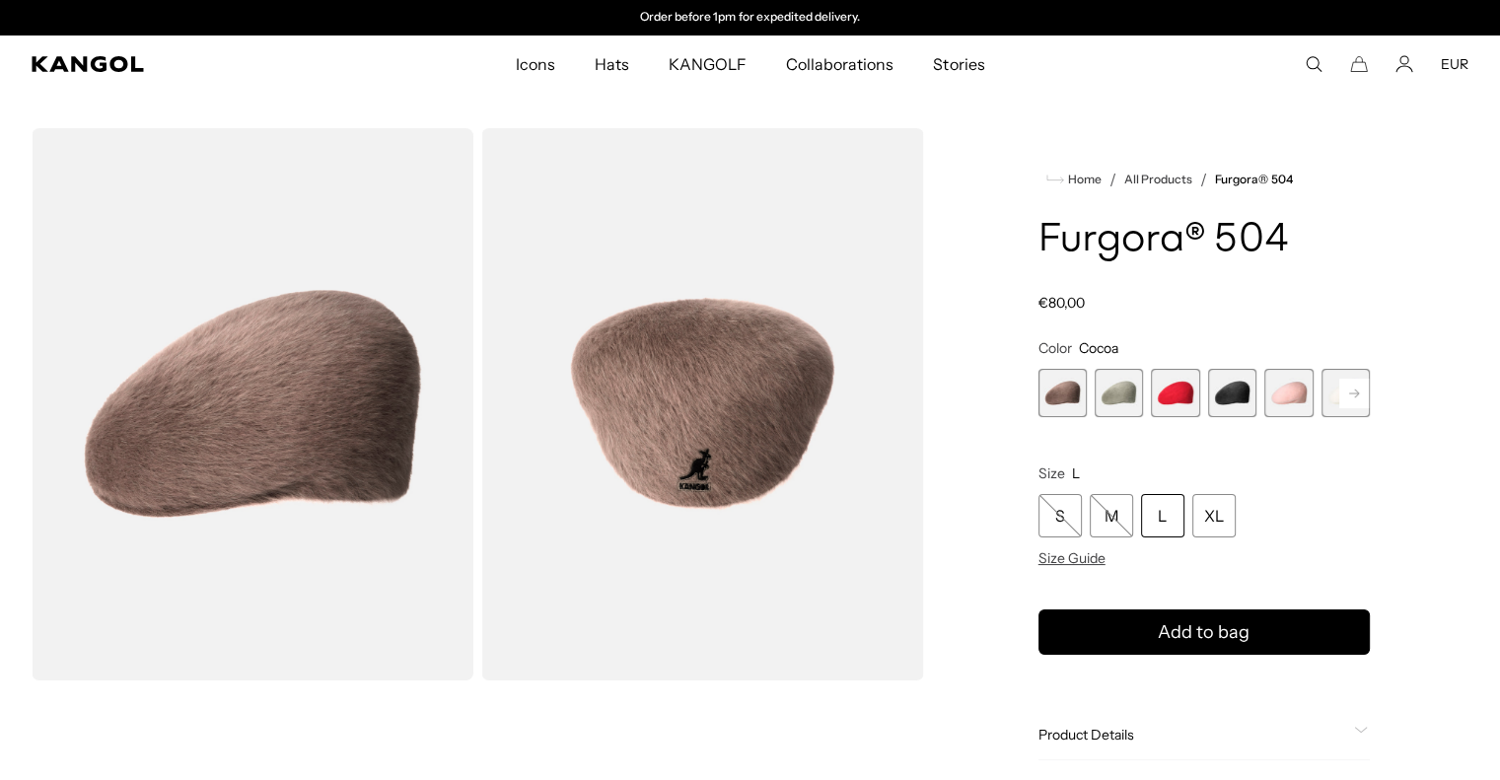
click at [1057, 394] on span "1 of 7" at bounding box center [1063, 393] width 48 height 48
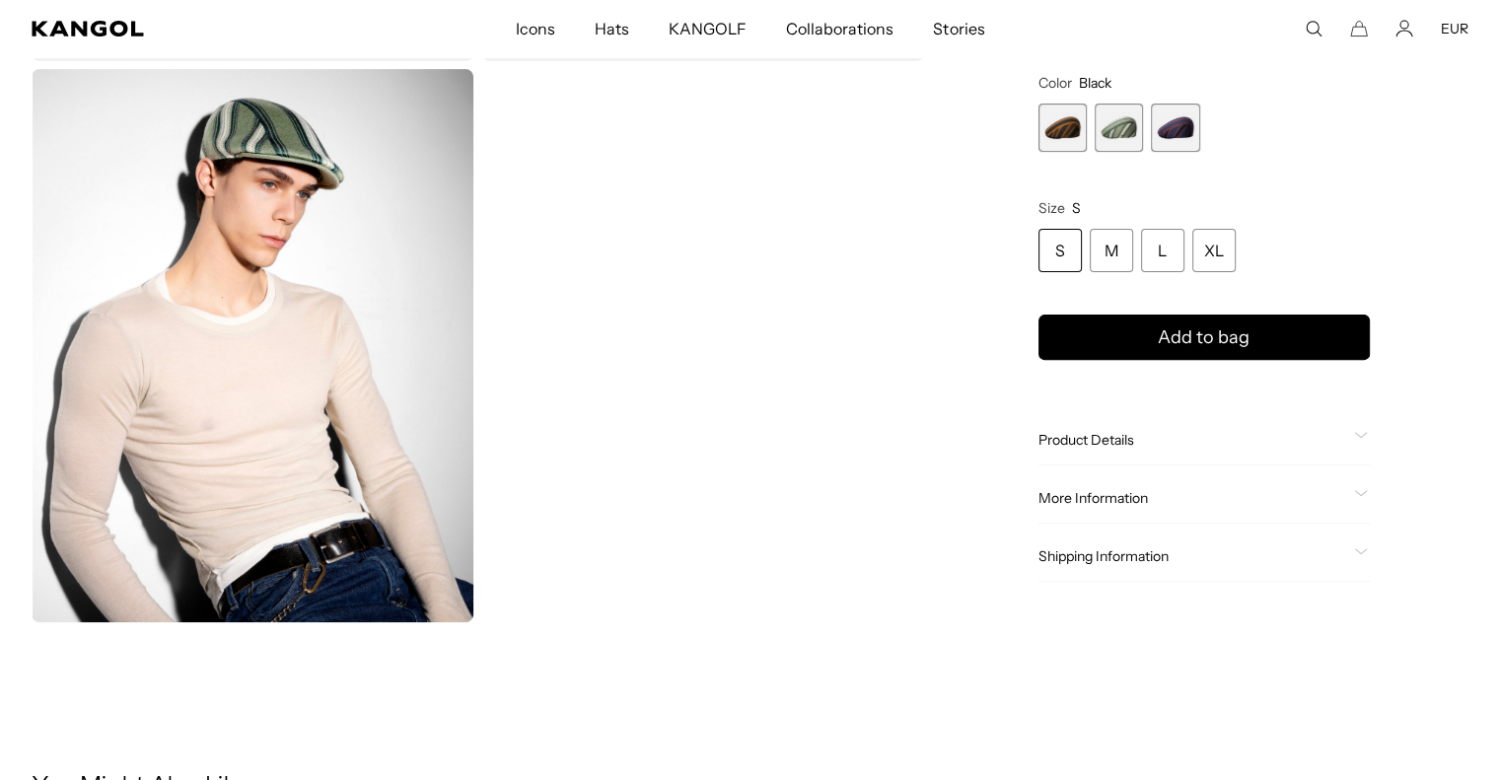
scroll to position [650, 0]
